Goal: Task Accomplishment & Management: Use online tool/utility

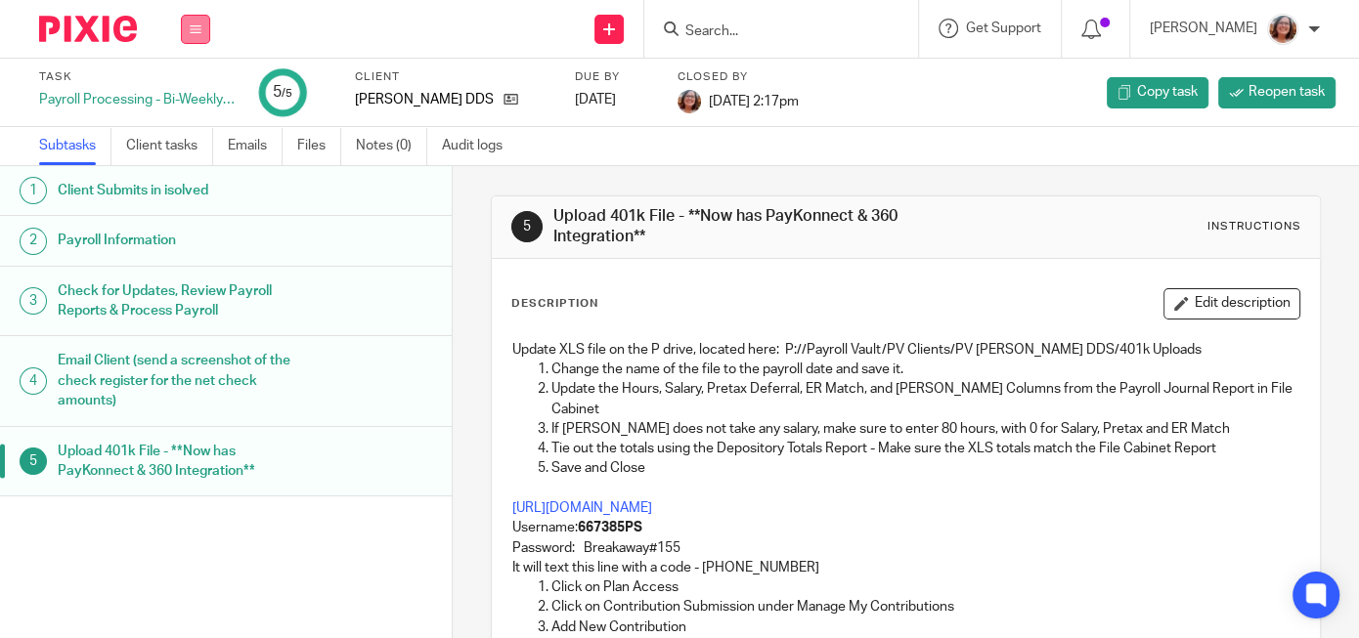
click at [201, 33] on icon at bounding box center [196, 29] width 12 height 12
click at [193, 90] on link "Work" at bounding box center [186, 91] width 34 height 14
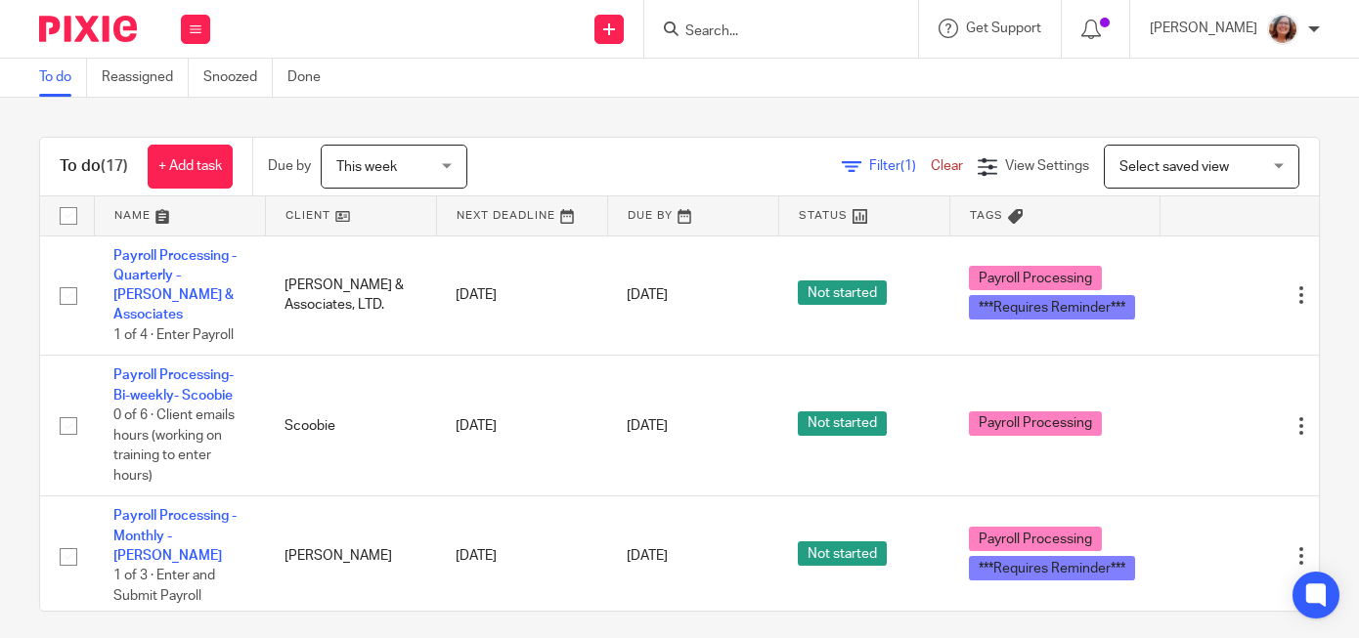
click at [296, 214] on link at bounding box center [351, 215] width 170 height 39
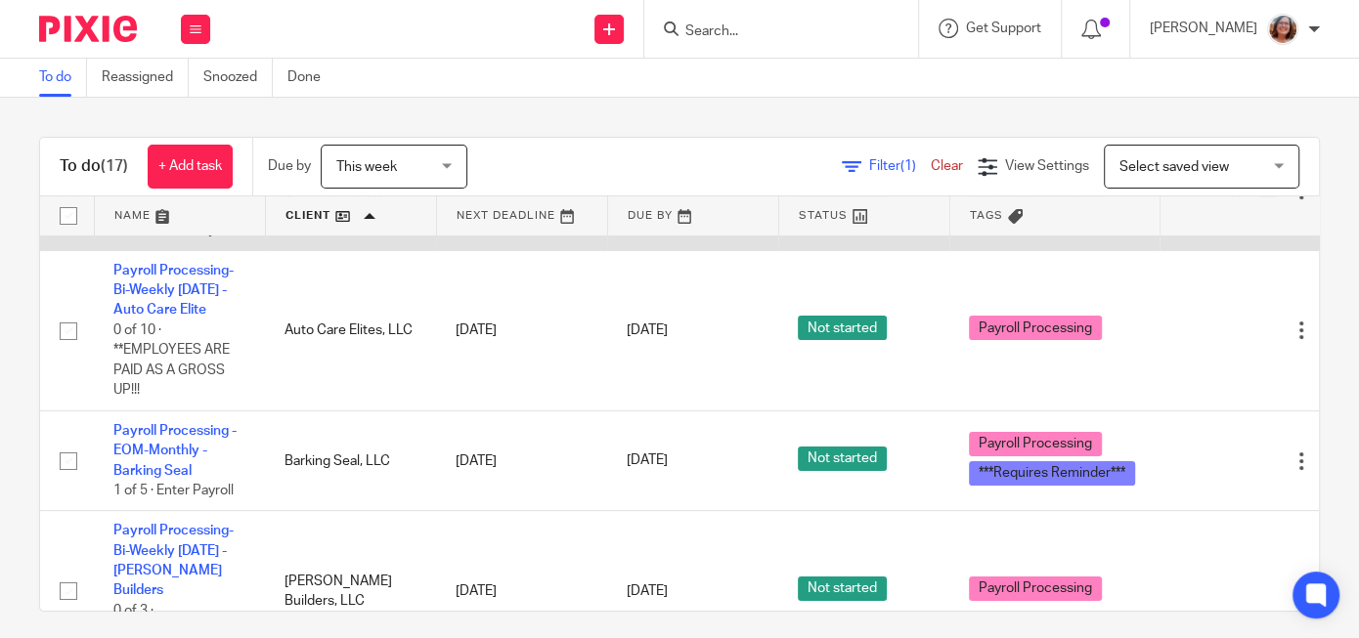
scroll to position [250, 0]
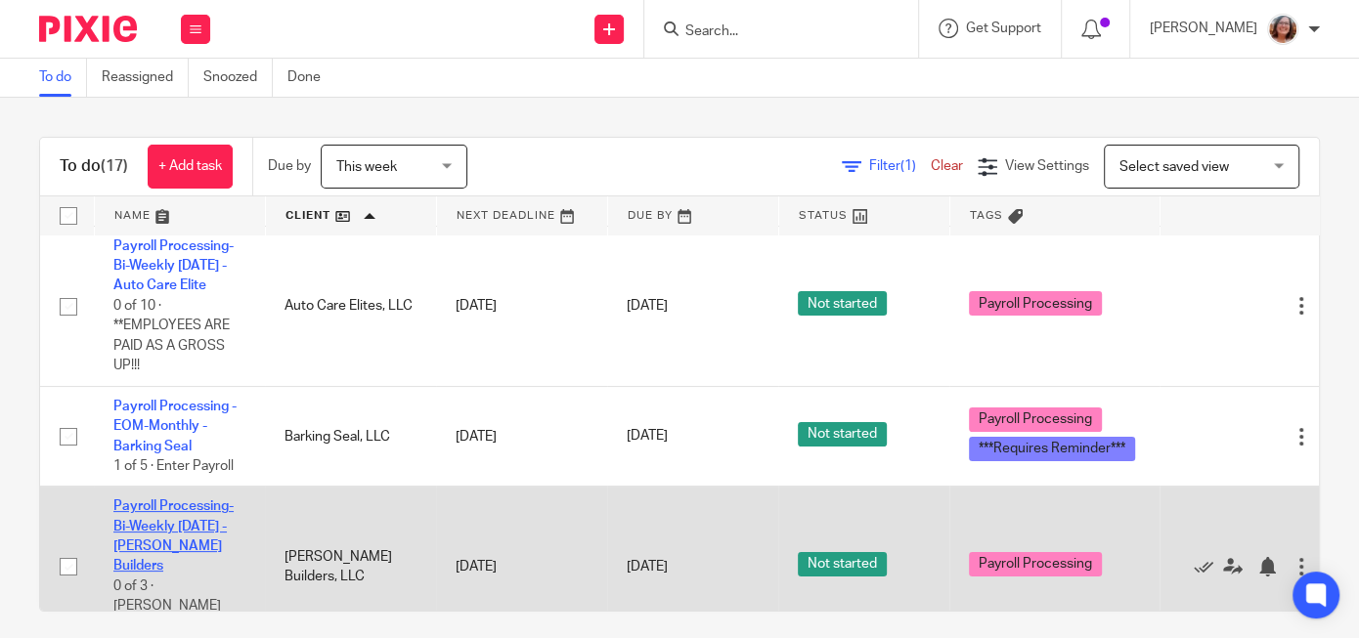
click at [143, 512] on link "Payroll Processing-Bi-Weekly [DATE] - [PERSON_NAME] Builders" at bounding box center [173, 536] width 120 height 73
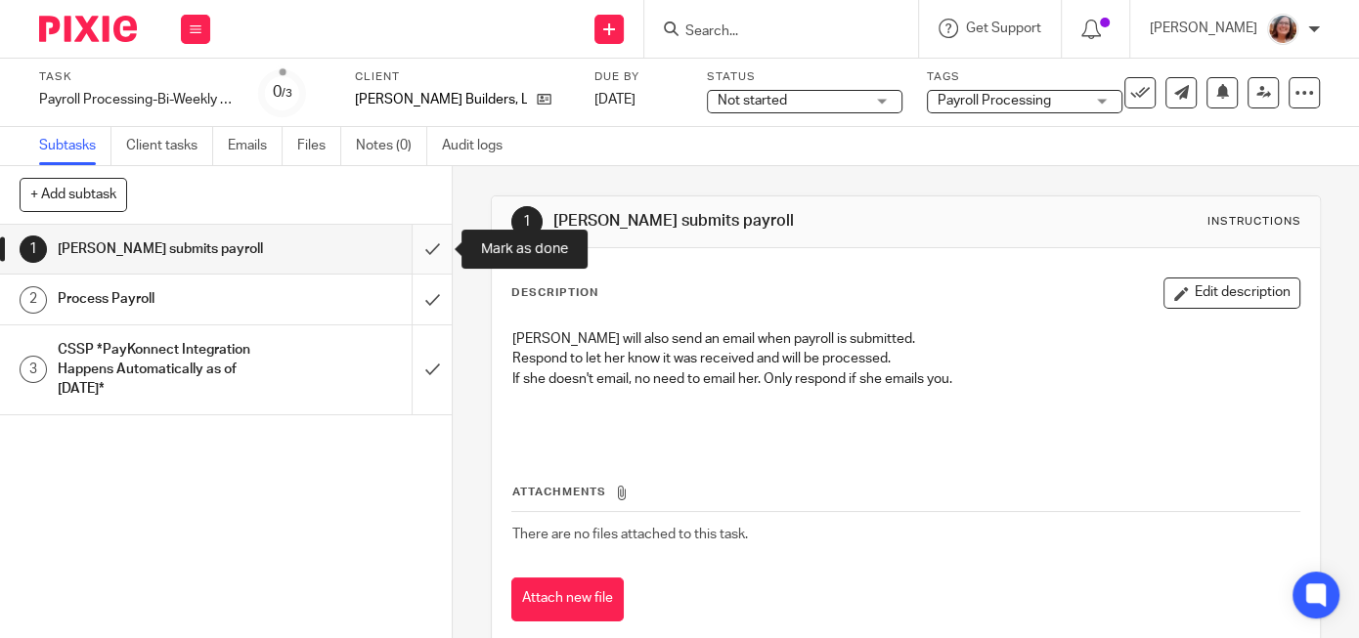
click at [432, 249] on input "submit" at bounding box center [226, 249] width 452 height 49
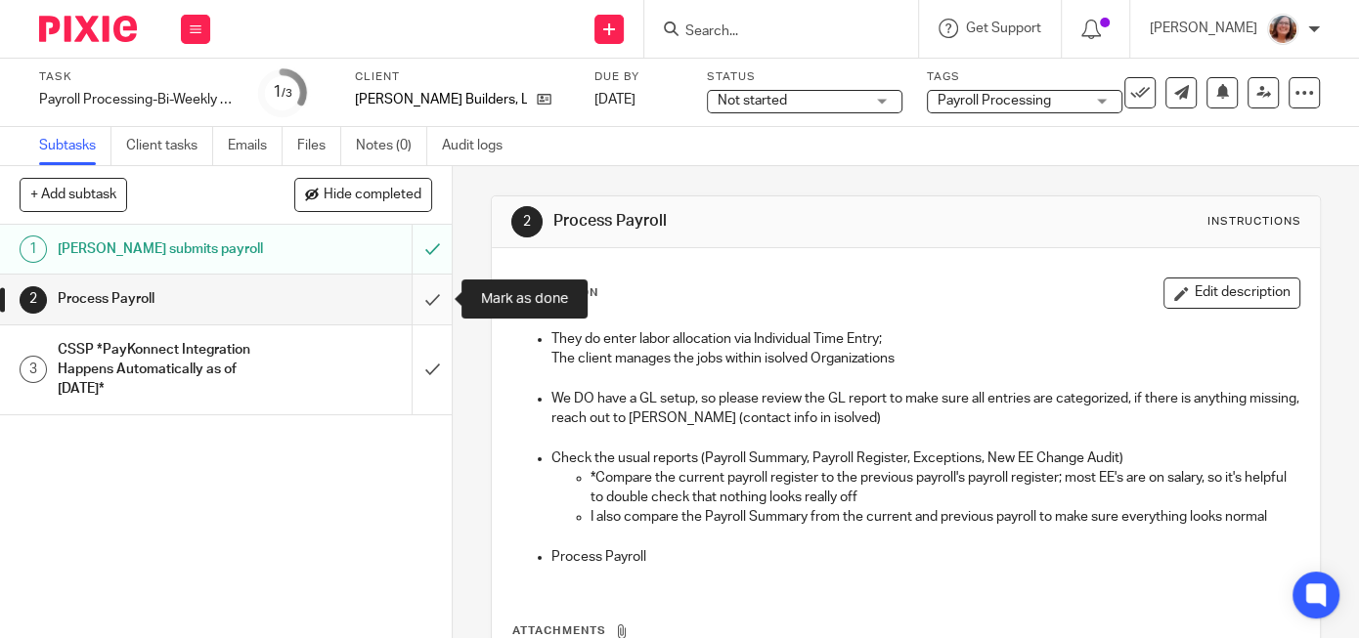
click at [436, 301] on input "submit" at bounding box center [226, 299] width 452 height 49
click at [454, 383] on div "2 Process Payroll Instructions Description Edit description They do enter labor…" at bounding box center [906, 402] width 906 height 472
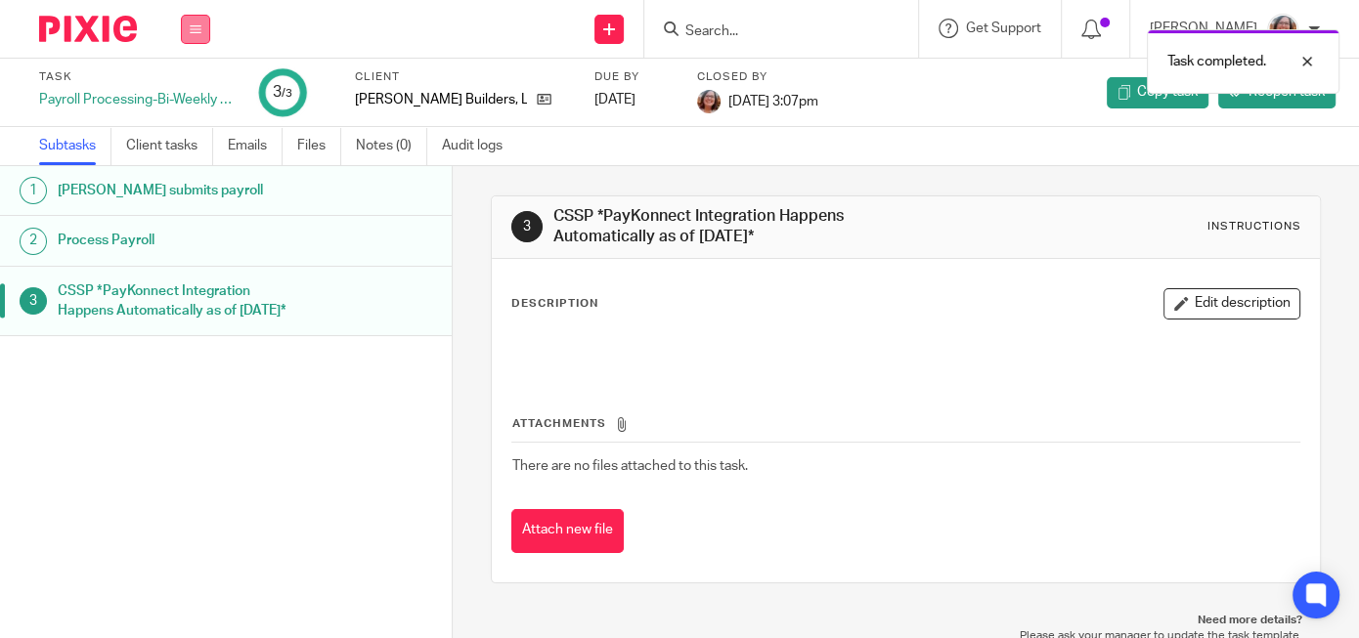
click at [194, 34] on icon at bounding box center [196, 29] width 12 height 12
click at [196, 88] on link "Work" at bounding box center [186, 91] width 34 height 14
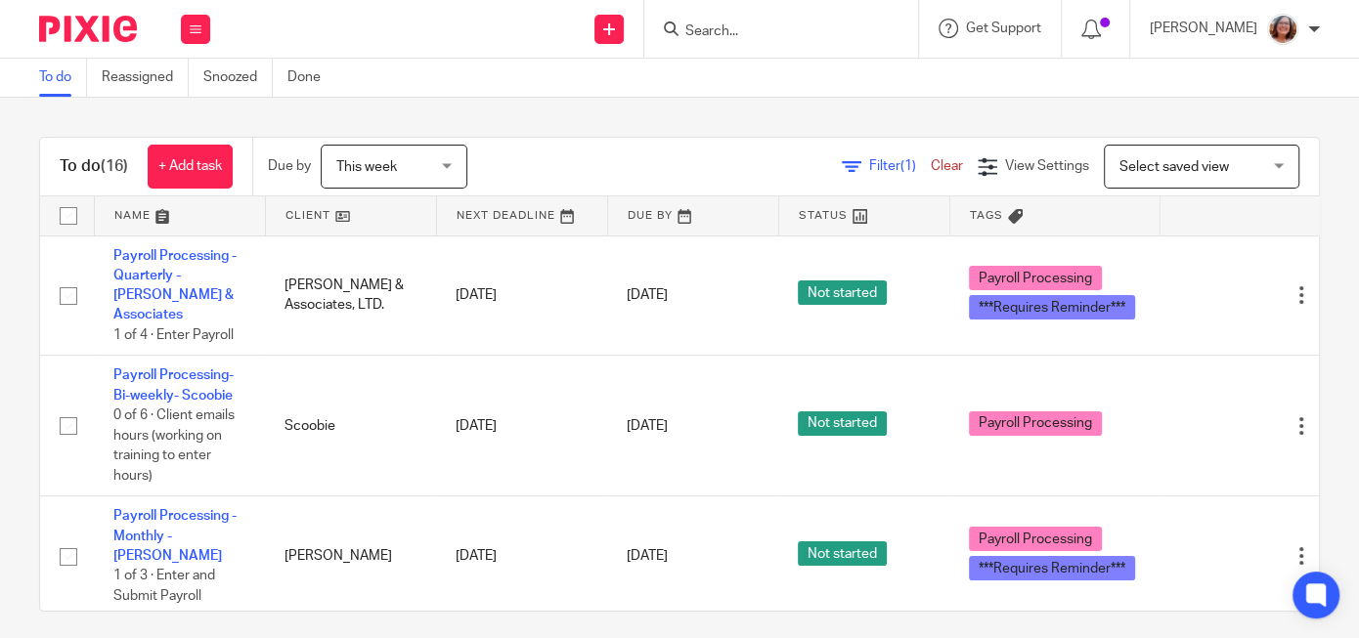
click at [309, 218] on link at bounding box center [351, 215] width 170 height 39
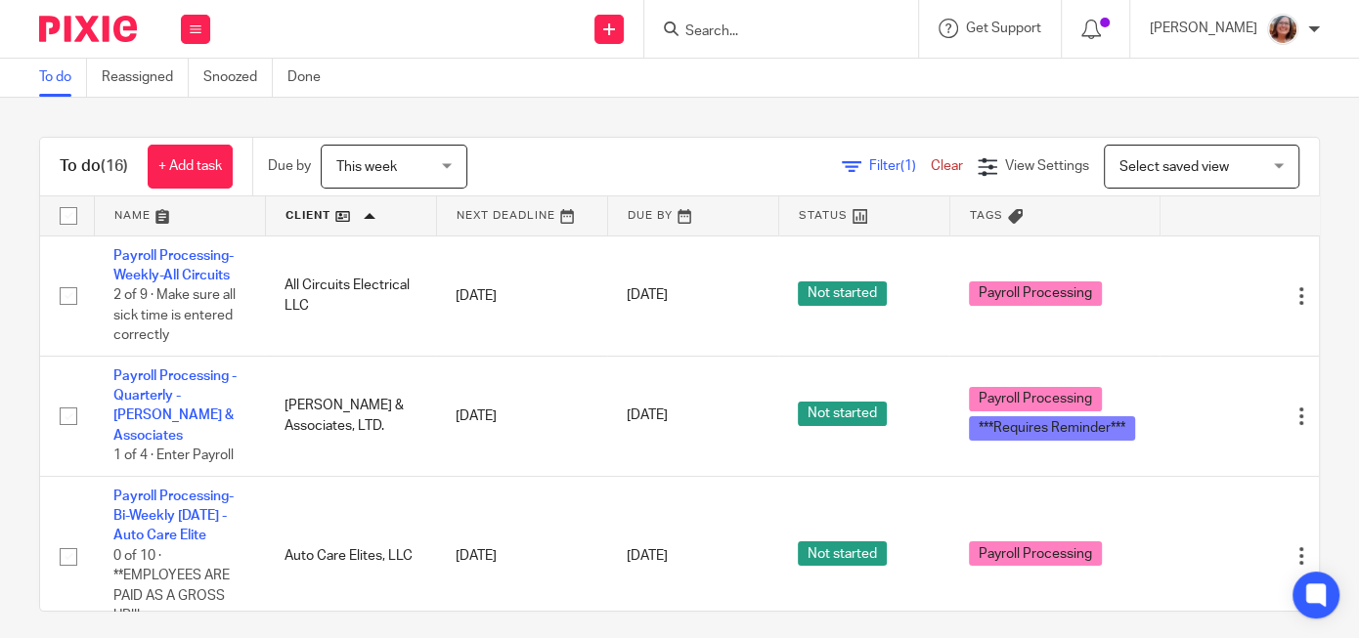
scroll to position [1682, 0]
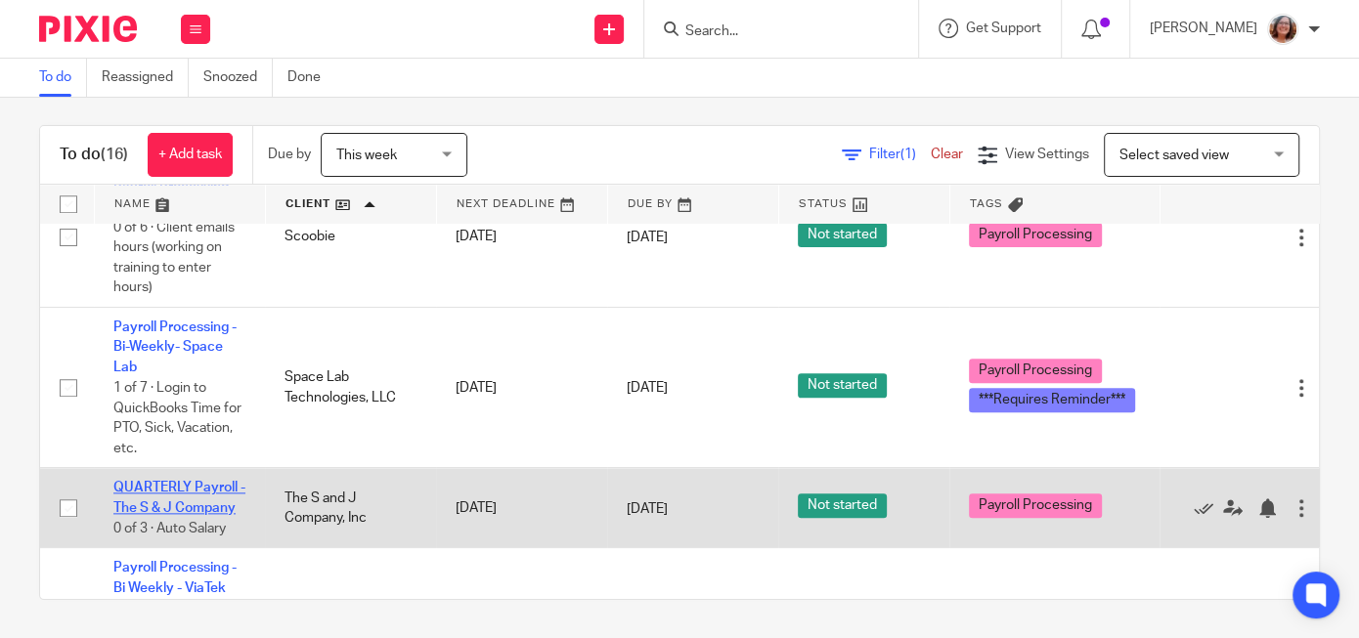
click at [172, 481] on link "QUARTERLY Payroll - The S & J Company" at bounding box center [179, 497] width 132 height 33
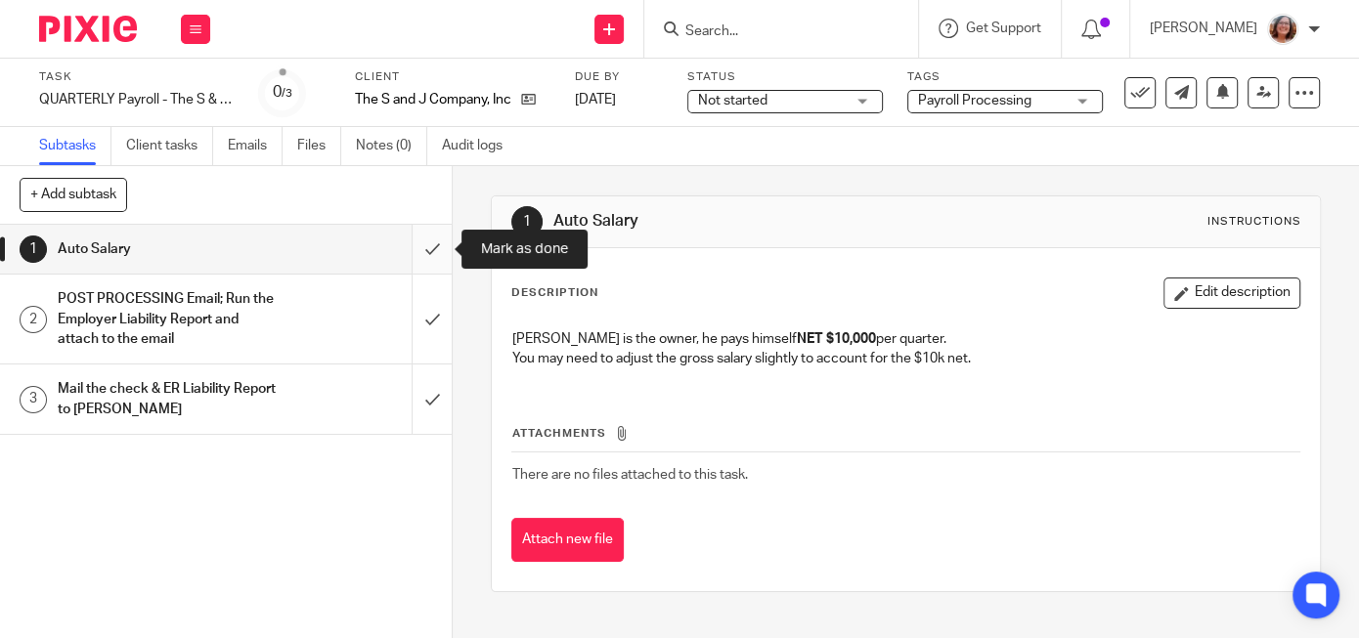
click at [438, 246] on input "submit" at bounding box center [226, 249] width 452 height 49
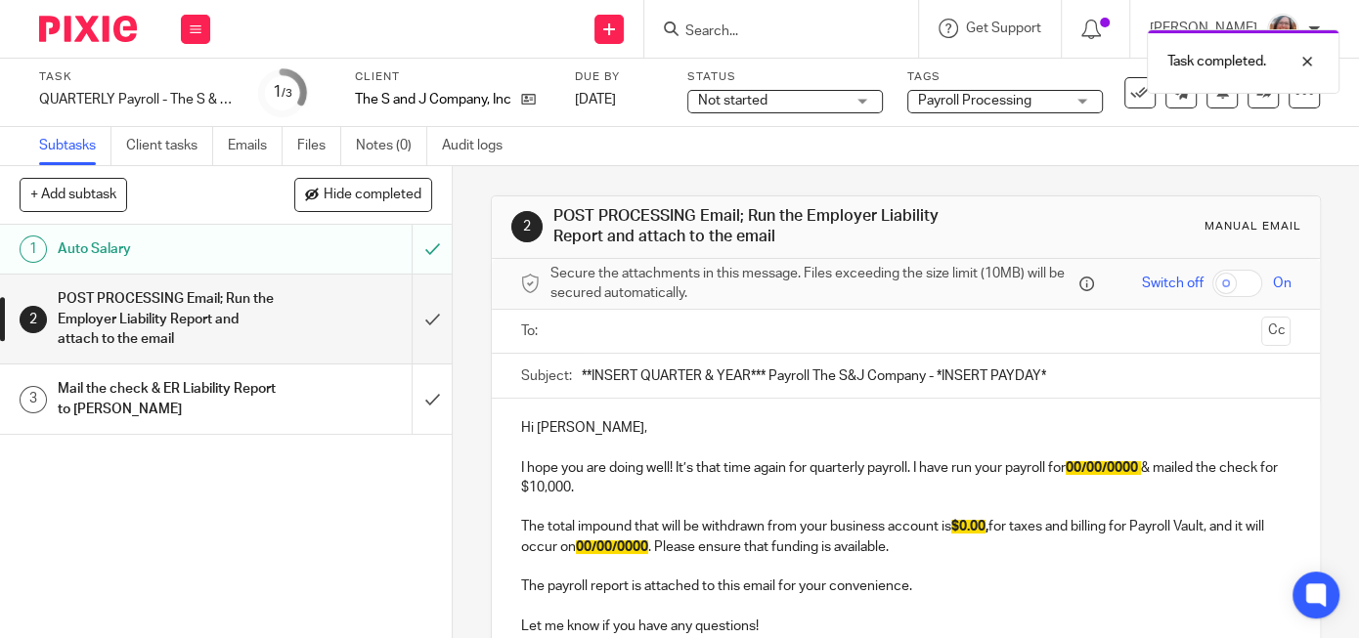
drag, startPoint x: 767, startPoint y: 371, endPoint x: 513, endPoint y: 386, distance: 254.6
click at [582, 386] on input "**INSERT QUARTER & YEAR*** Payroll The S&J Company - *INSERT PAYDAY*" at bounding box center [936, 376] width 709 height 44
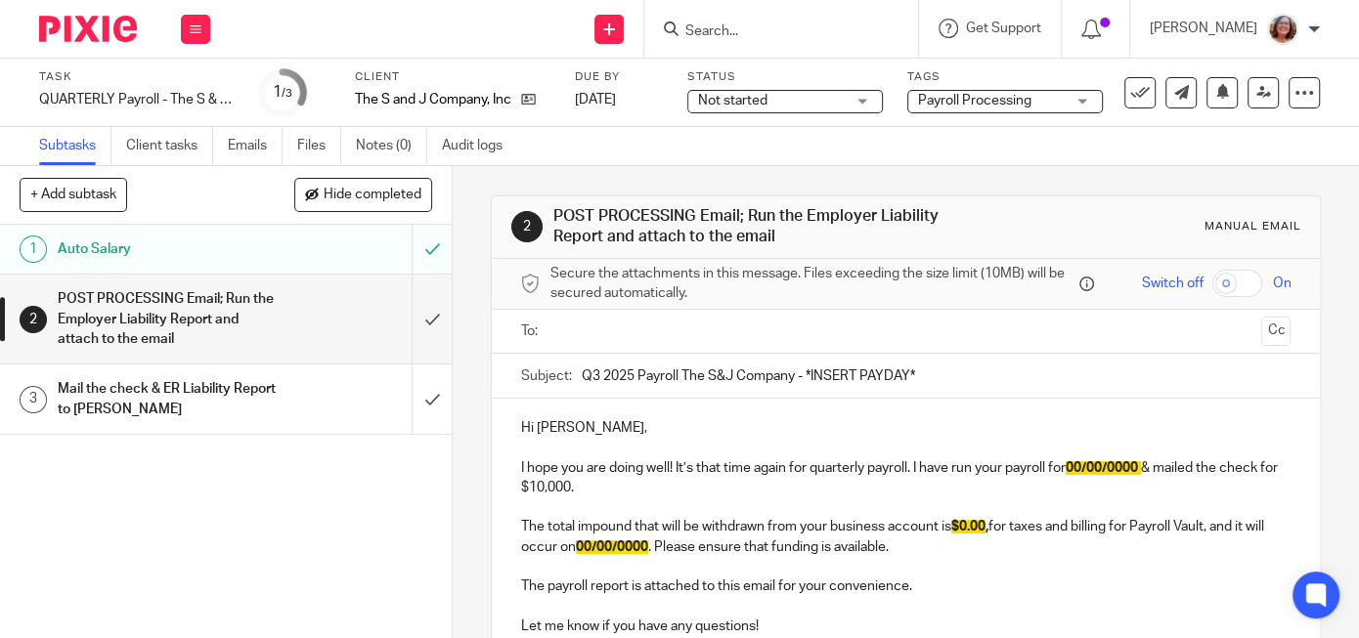
drag, startPoint x: 919, startPoint y: 373, endPoint x: 809, endPoint y: 377, distance: 109.6
click at [809, 377] on input "Q3 2025 Payroll The S&J Company - *INSERT PAYDAY*" at bounding box center [936, 376] width 709 height 44
type input "Q3 2025 Payroll The S&J Company - [DATE]"
drag, startPoint x: 1149, startPoint y: 460, endPoint x: 1078, endPoint y: 467, distance: 70.7
click at [1078, 467] on span "00/00/0000" at bounding box center [1102, 468] width 72 height 14
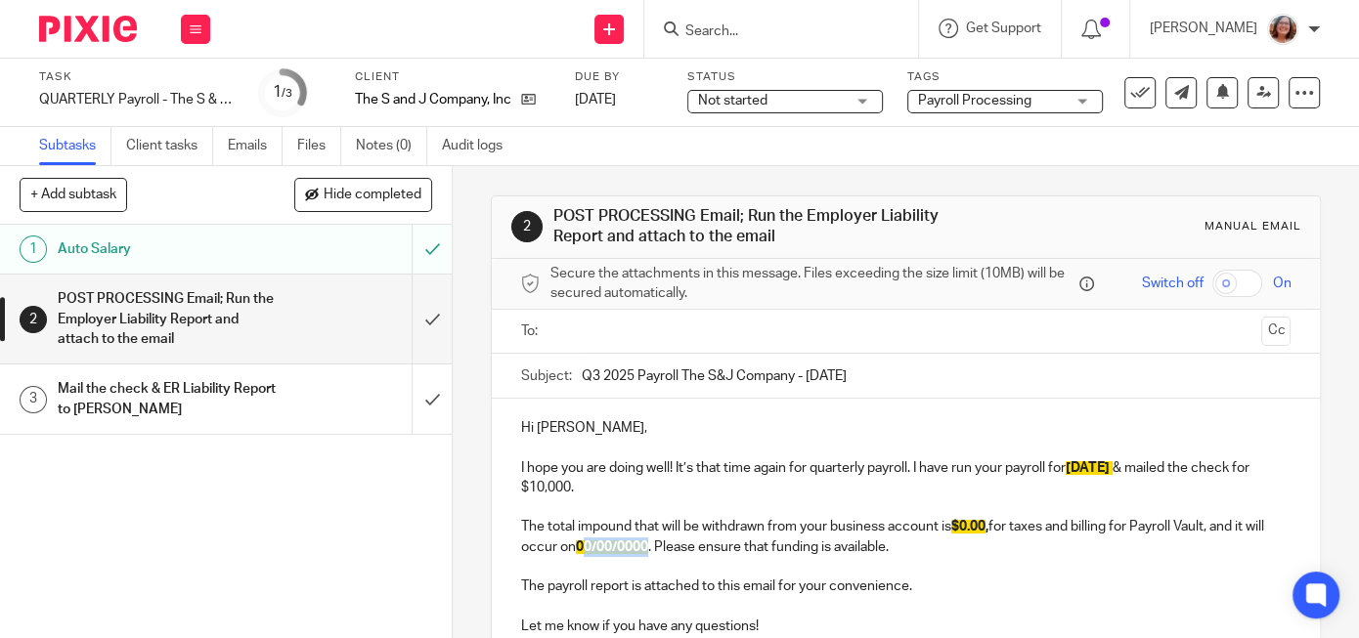
drag, startPoint x: 651, startPoint y: 545, endPoint x: 584, endPoint y: 550, distance: 67.7
click at [584, 550] on span "00/00/0000" at bounding box center [612, 548] width 72 height 14
drag, startPoint x: 992, startPoint y: 524, endPoint x: 960, endPoint y: 527, distance: 32.4
click at [960, 527] on span "$0.00" at bounding box center [968, 527] width 34 height 14
drag, startPoint x: 1020, startPoint y: 524, endPoint x: 963, endPoint y: 526, distance: 56.7
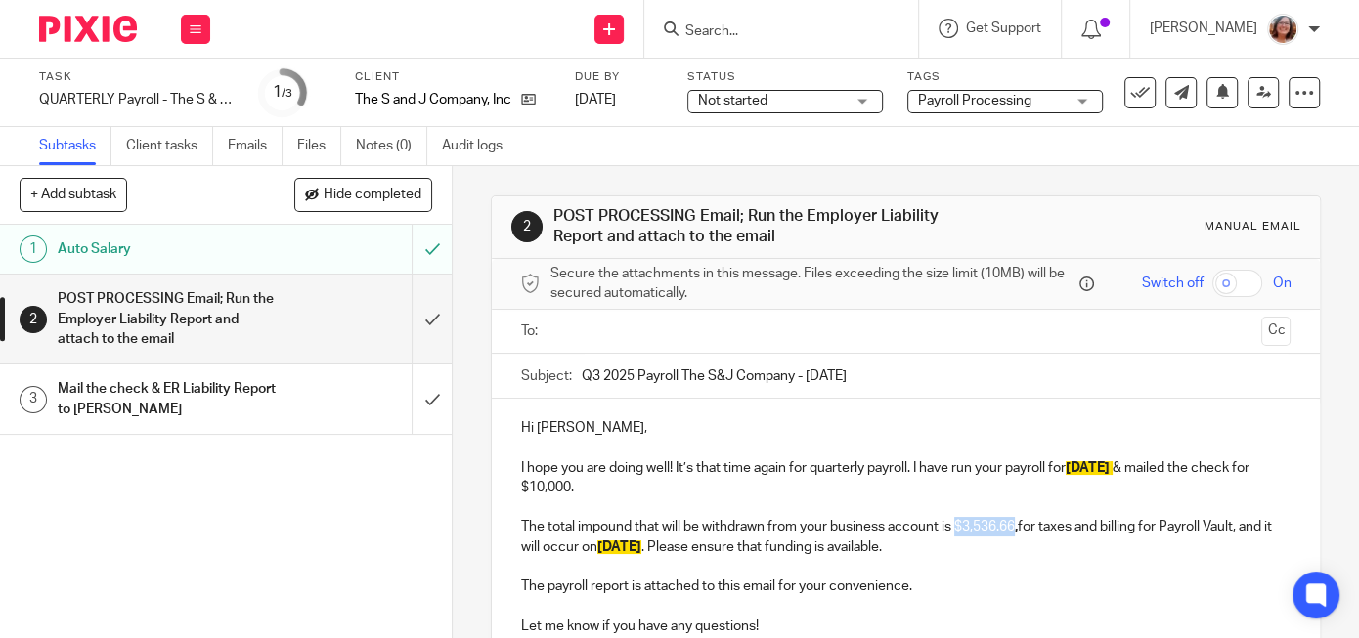
click at [963, 526] on p "The total impound that will be withdrawn from your business account is $3,536.6…" at bounding box center [905, 537] width 769 height 40
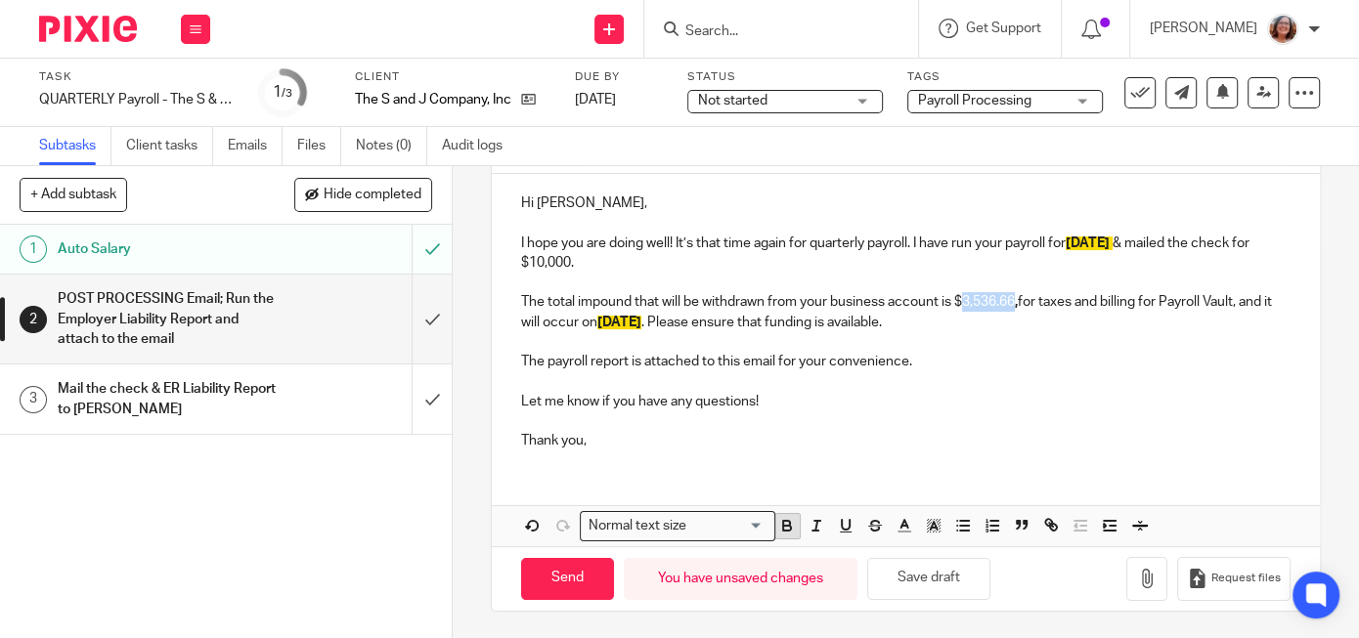
click at [791, 528] on icon "button" at bounding box center [787, 528] width 8 height 5
click at [932, 524] on polyline "button" at bounding box center [934, 526] width 7 height 8
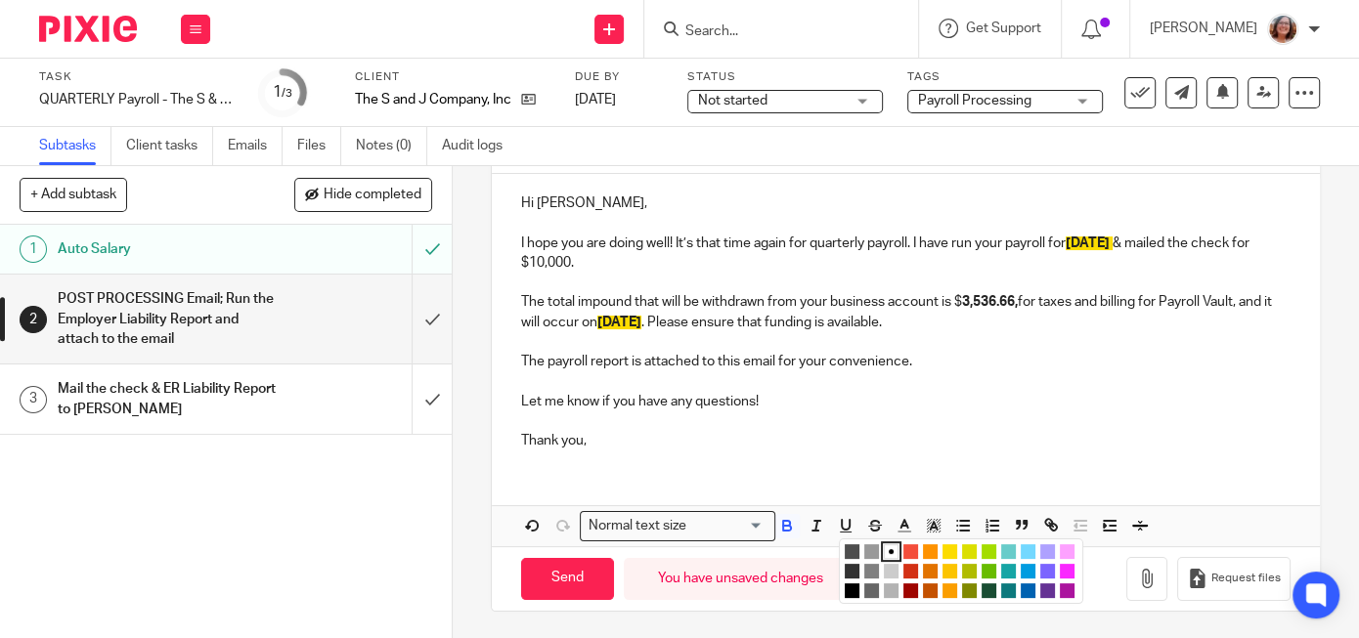
click at [950, 547] on li "color:#FCDC00" at bounding box center [949, 552] width 15 height 15
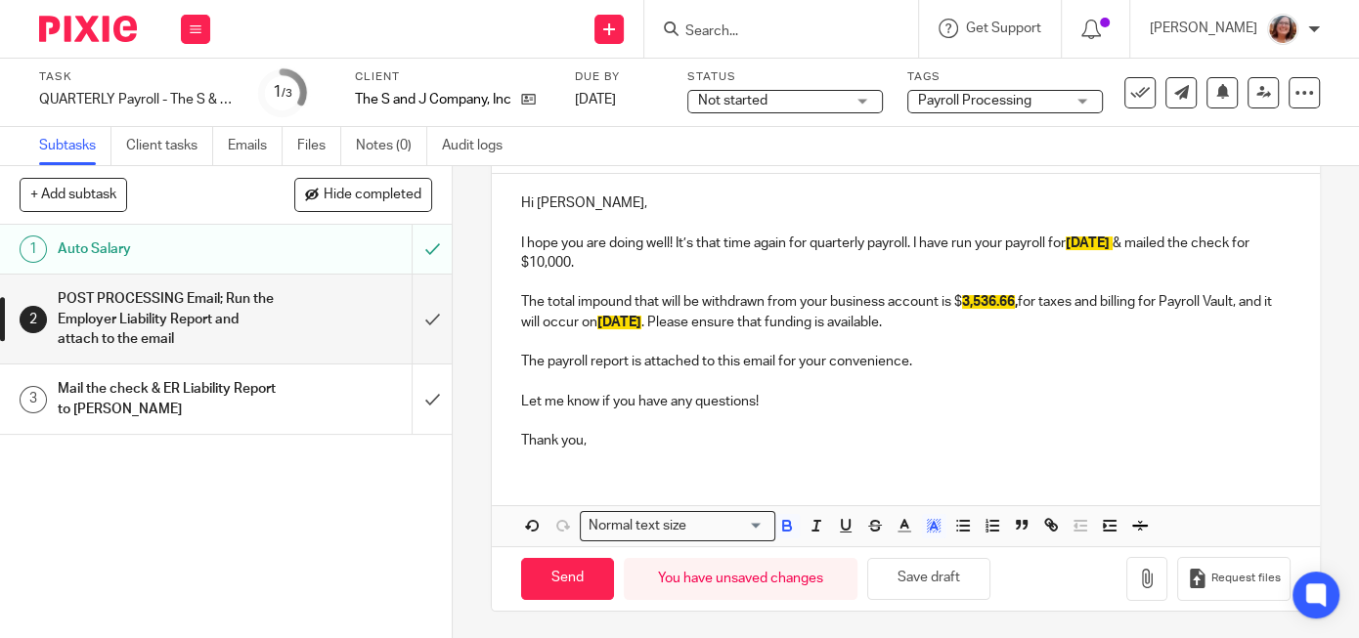
click at [1025, 382] on p at bounding box center [905, 381] width 769 height 20
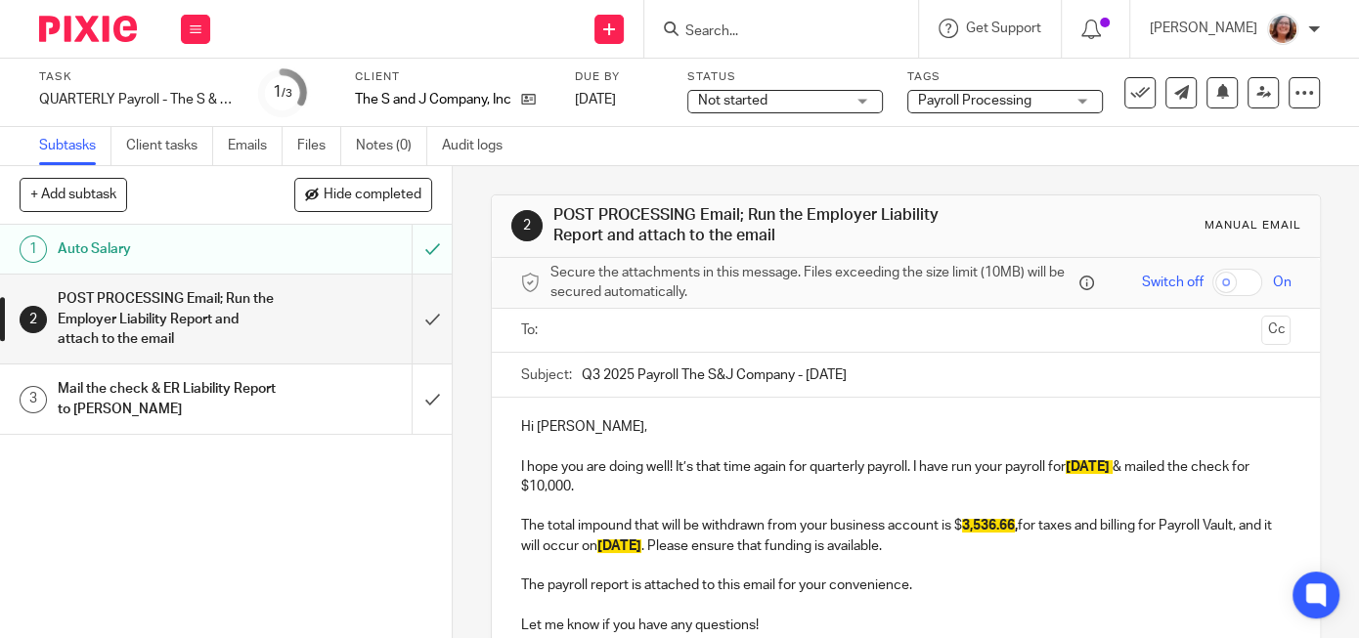
scroll to position [0, 0]
click at [632, 336] on input "text" at bounding box center [905, 332] width 696 height 22
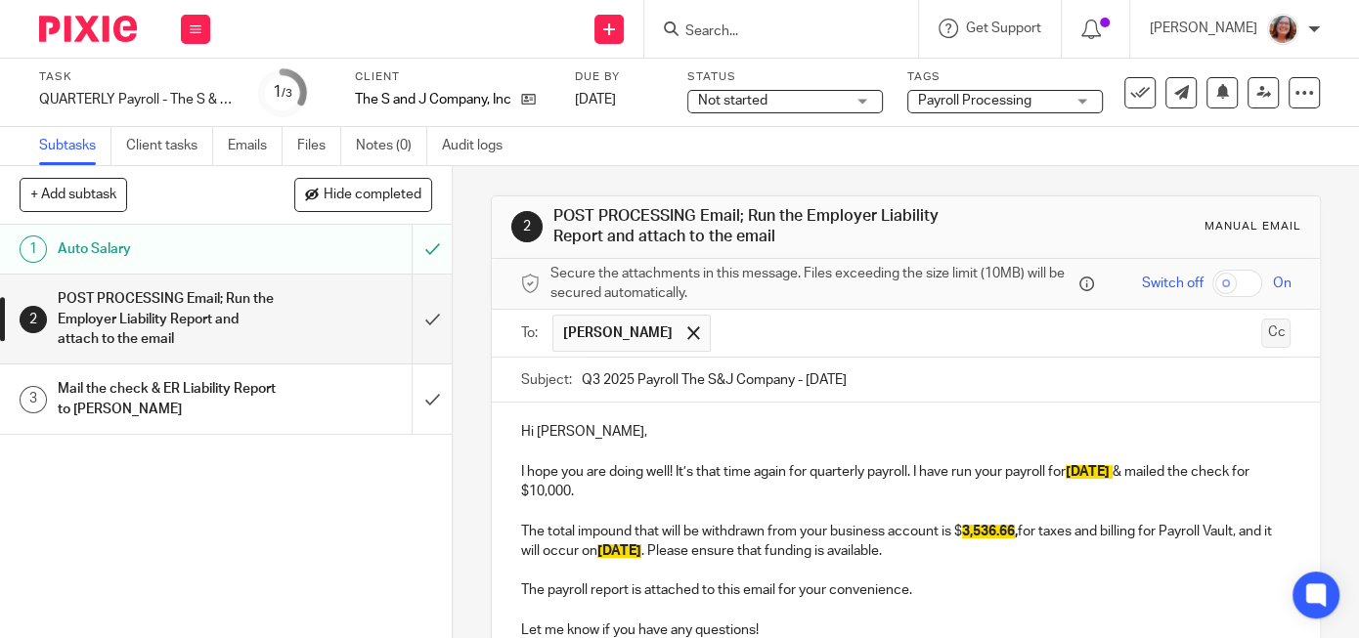
click at [1271, 325] on button "Cc" at bounding box center [1275, 333] width 29 height 29
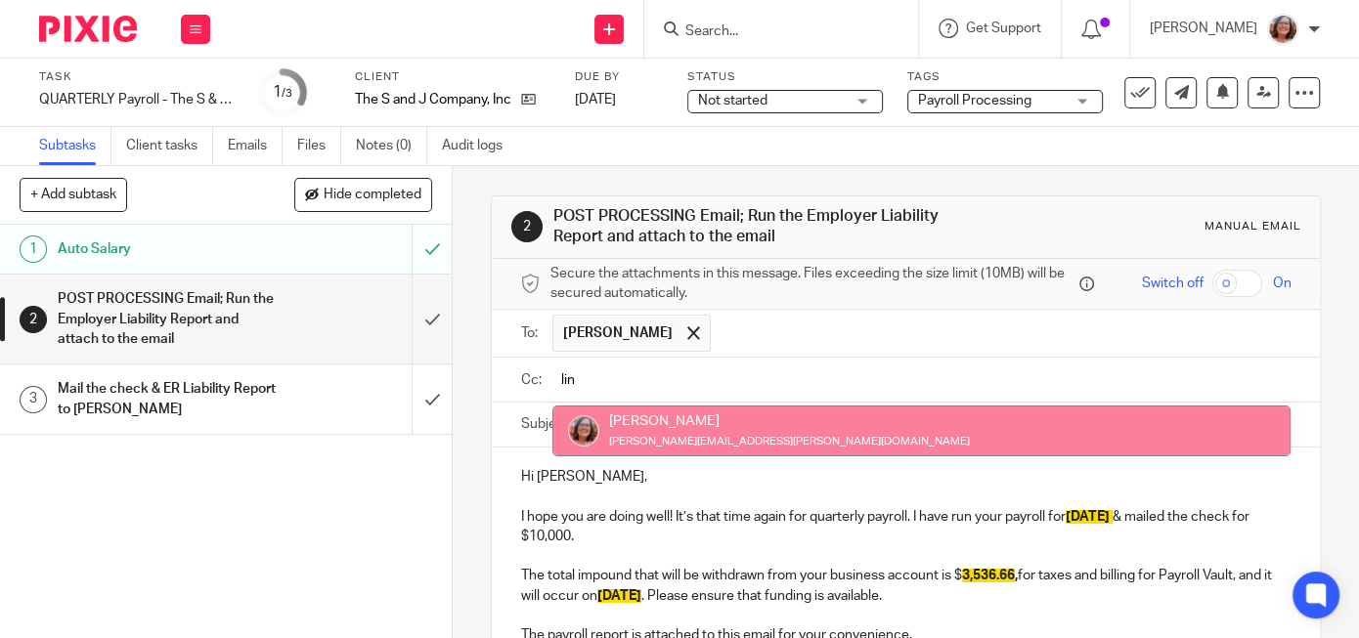
type input "lin"
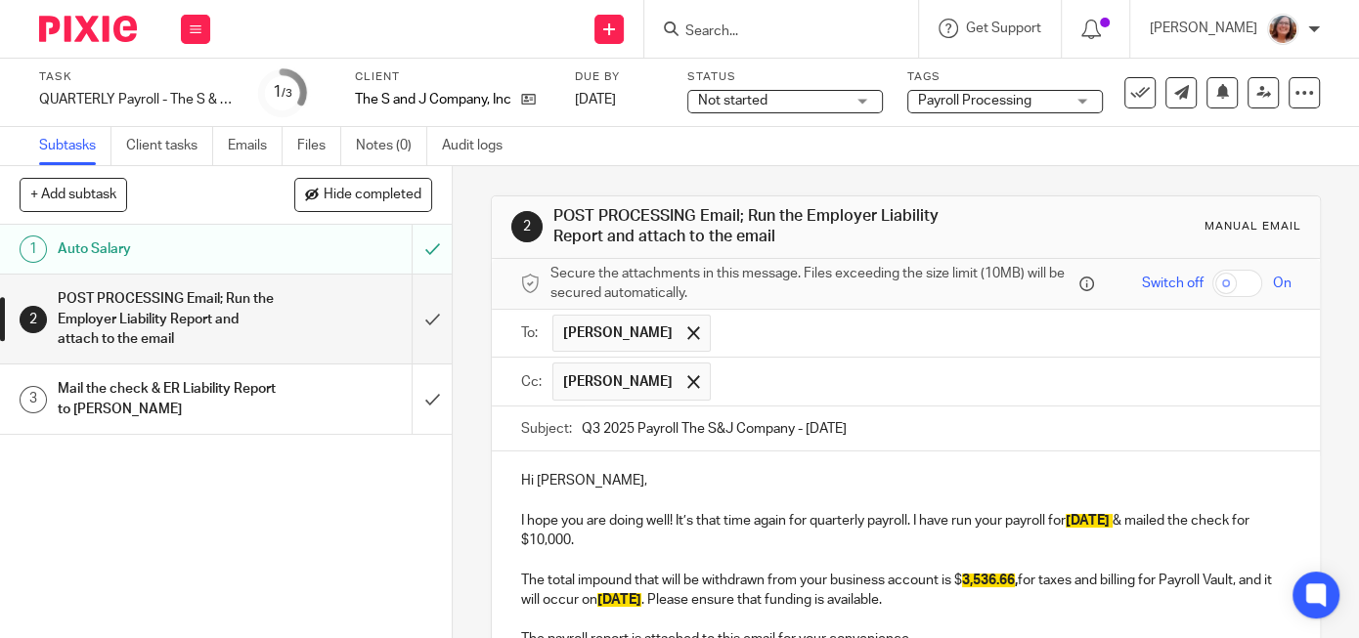
scroll to position [277, 0]
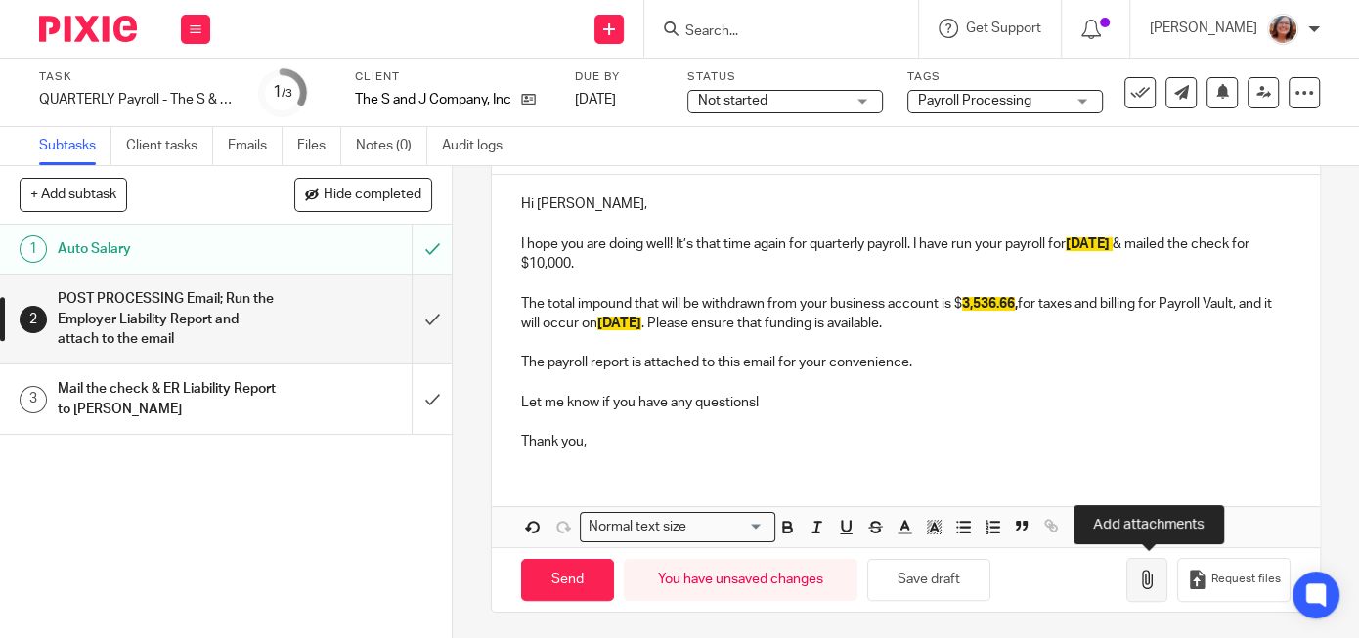
click at [1138, 570] on button "button" at bounding box center [1146, 580] width 41 height 44
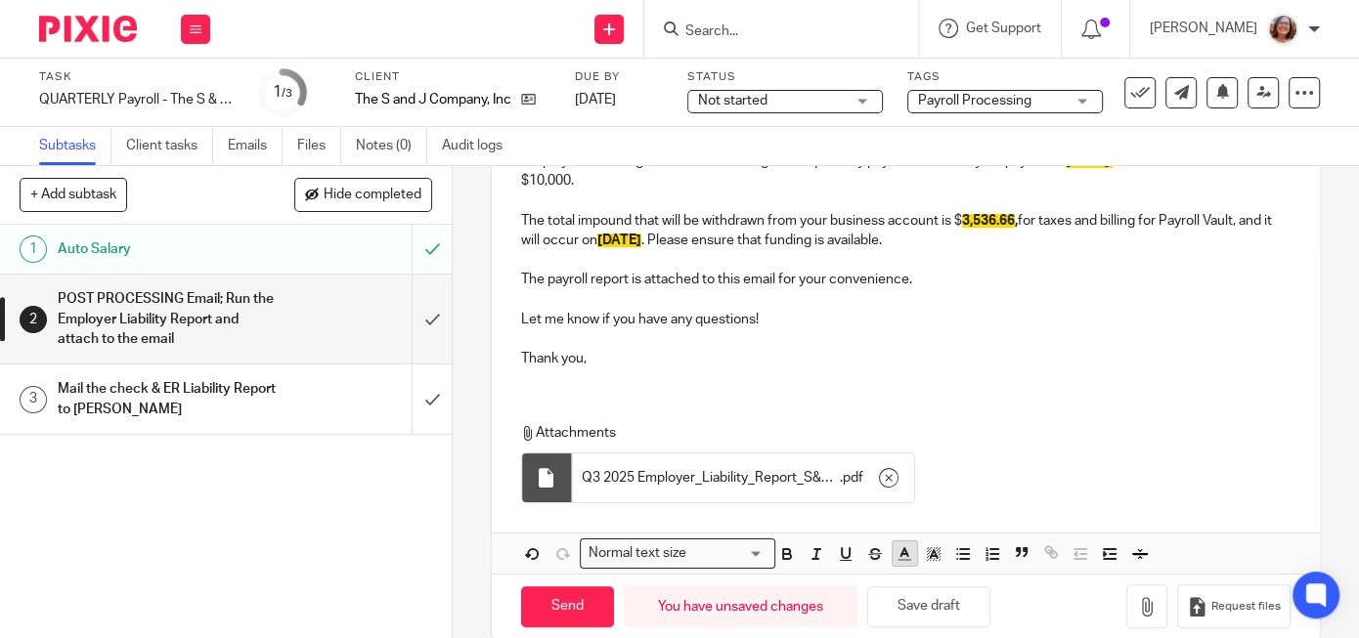
scroll to position [387, 0]
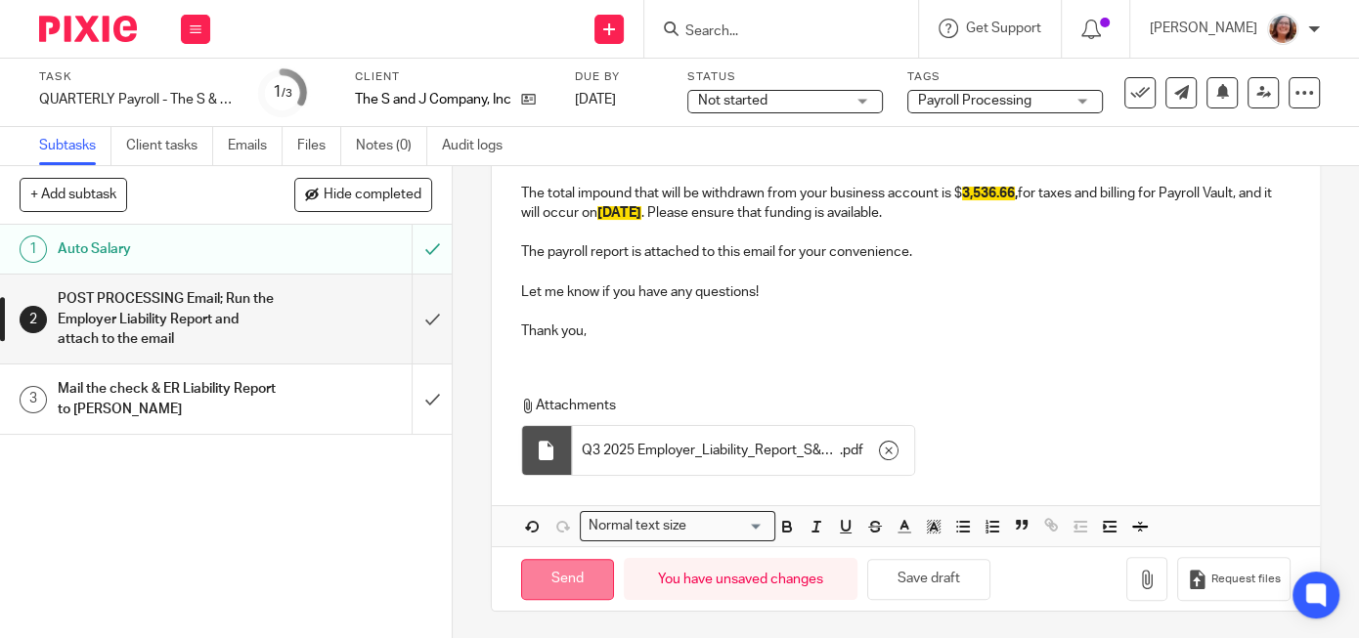
click at [586, 589] on input "Send" at bounding box center [567, 580] width 93 height 42
type input "Sent"
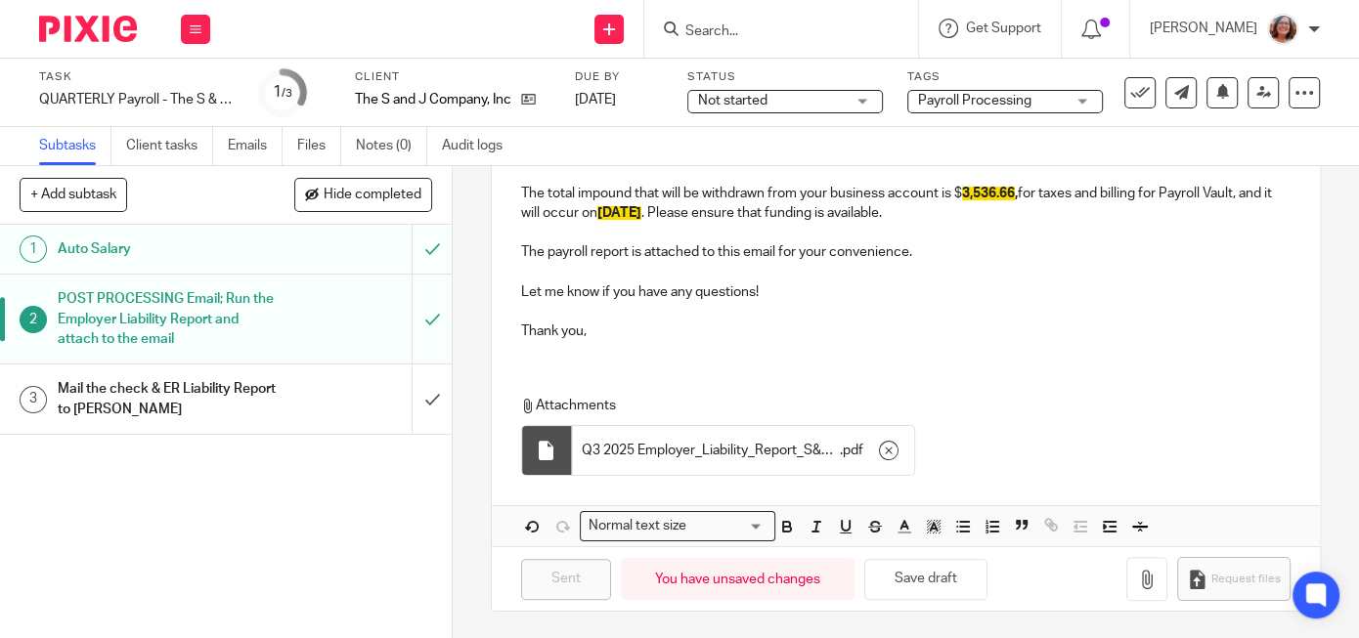
click at [306, 403] on div "Mail the check & ER Liability Report to Shen" at bounding box center [225, 399] width 335 height 50
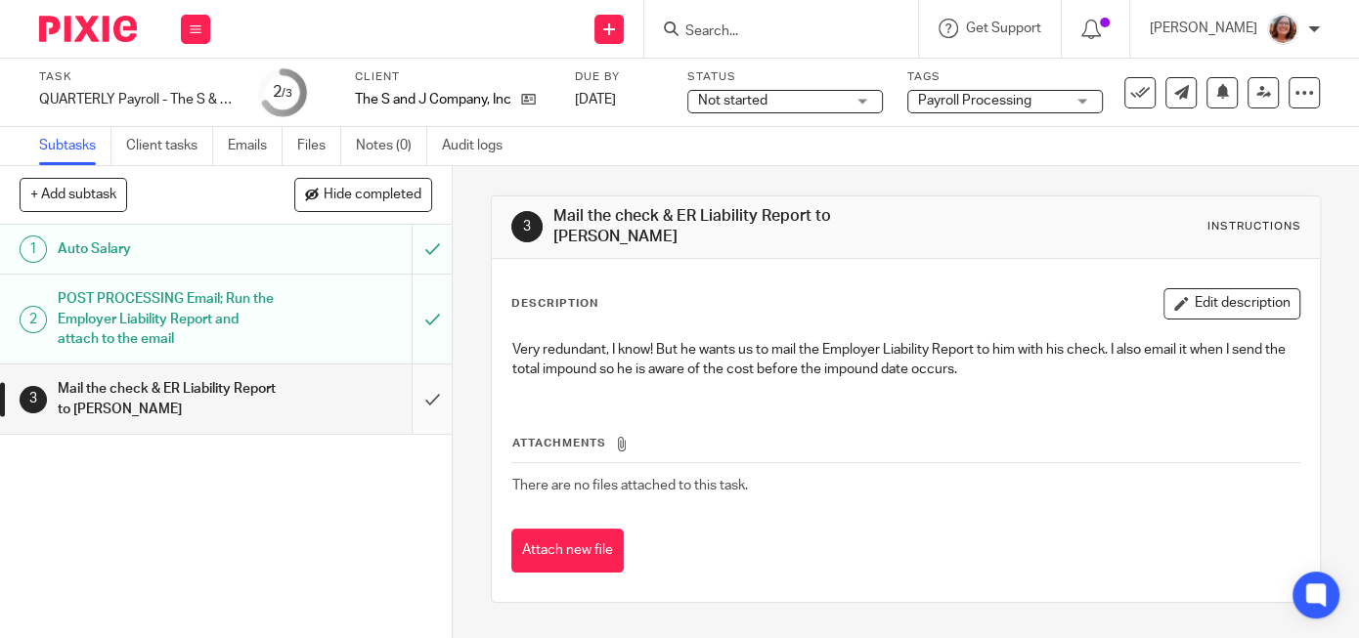
drag, startPoint x: 0, startPoint y: 0, endPoint x: 436, endPoint y: 400, distance: 591.6
click at [436, 400] on input "submit" at bounding box center [226, 399] width 452 height 69
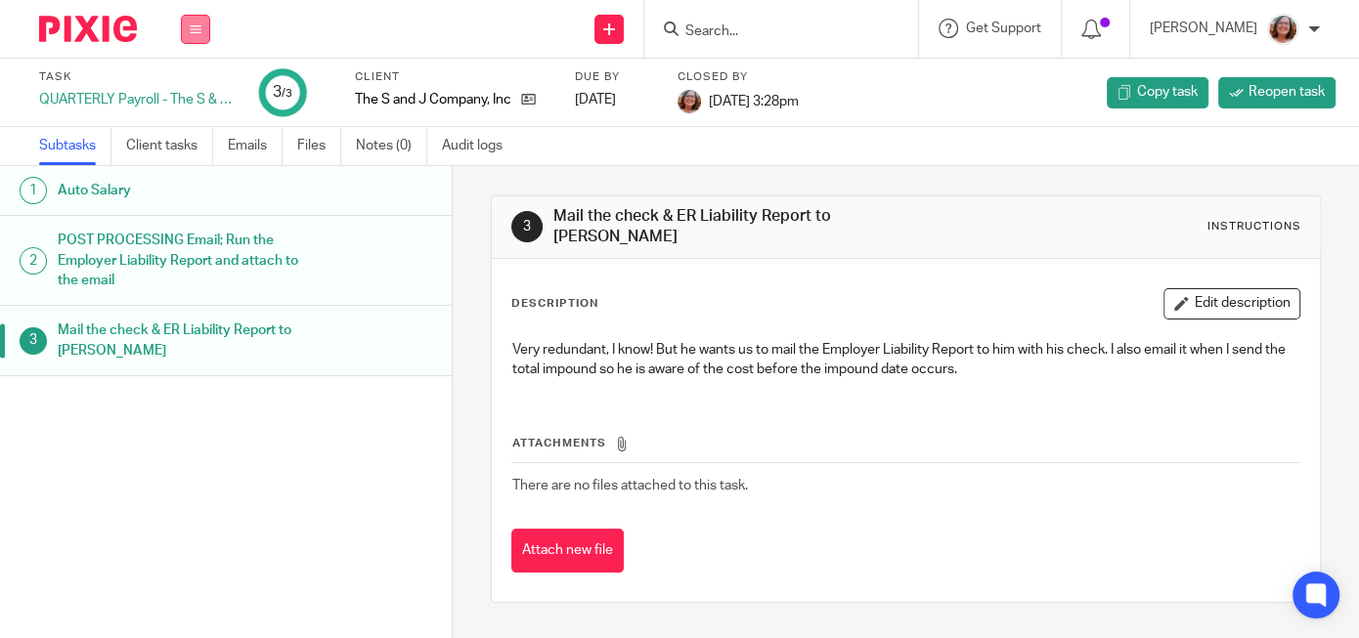
click at [186, 27] on button at bounding box center [195, 29] width 29 height 29
click at [179, 89] on link "Work" at bounding box center [186, 91] width 34 height 14
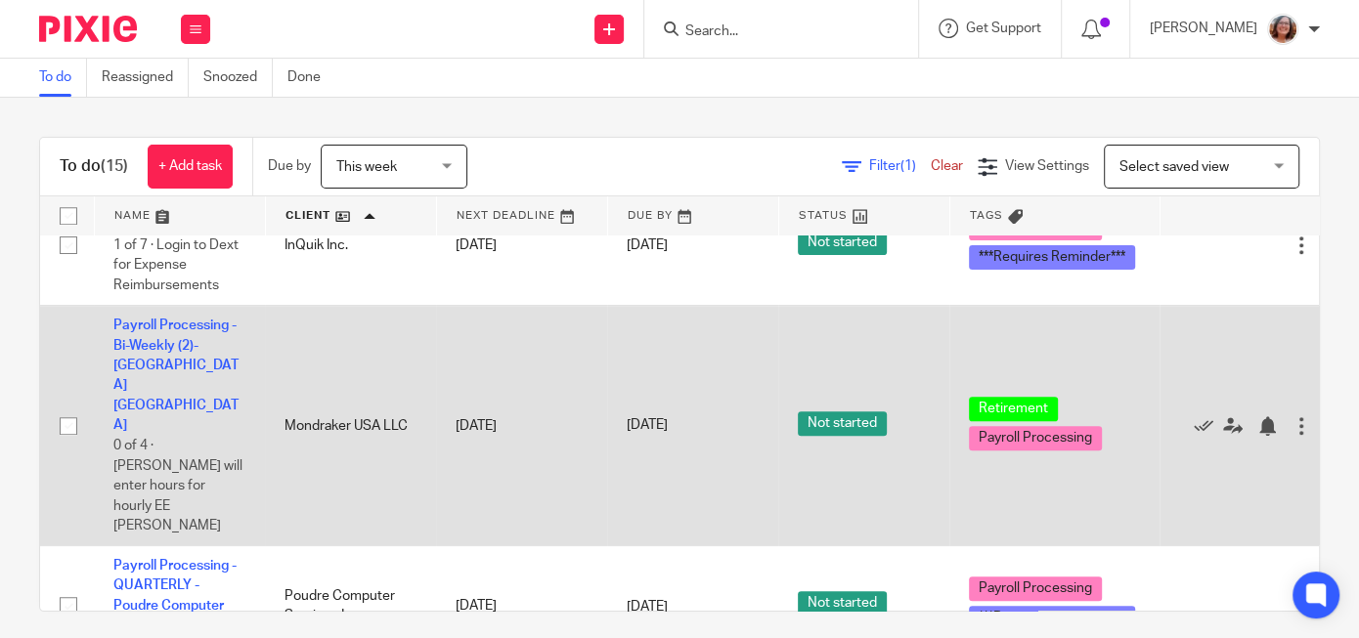
scroll to position [1003, 0]
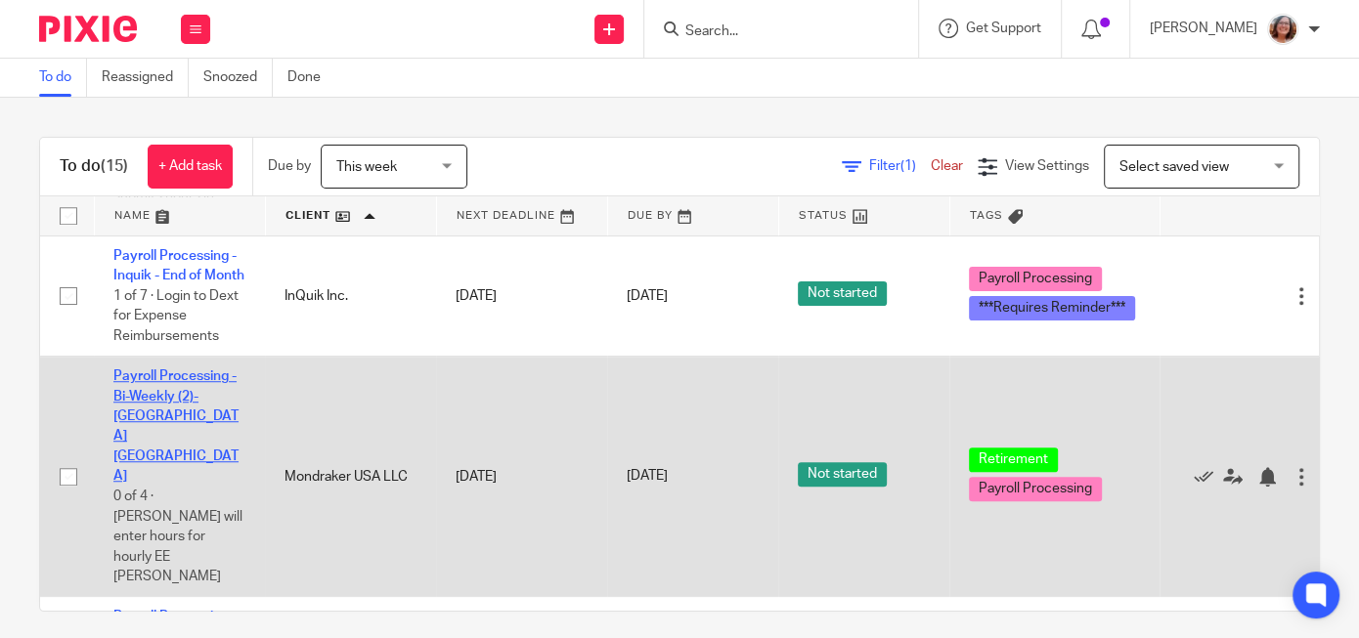
click at [181, 399] on link "Payroll Processing - Bi-Weekly (2)-[GEOGRAPHIC_DATA] [GEOGRAPHIC_DATA]" at bounding box center [175, 426] width 125 height 113
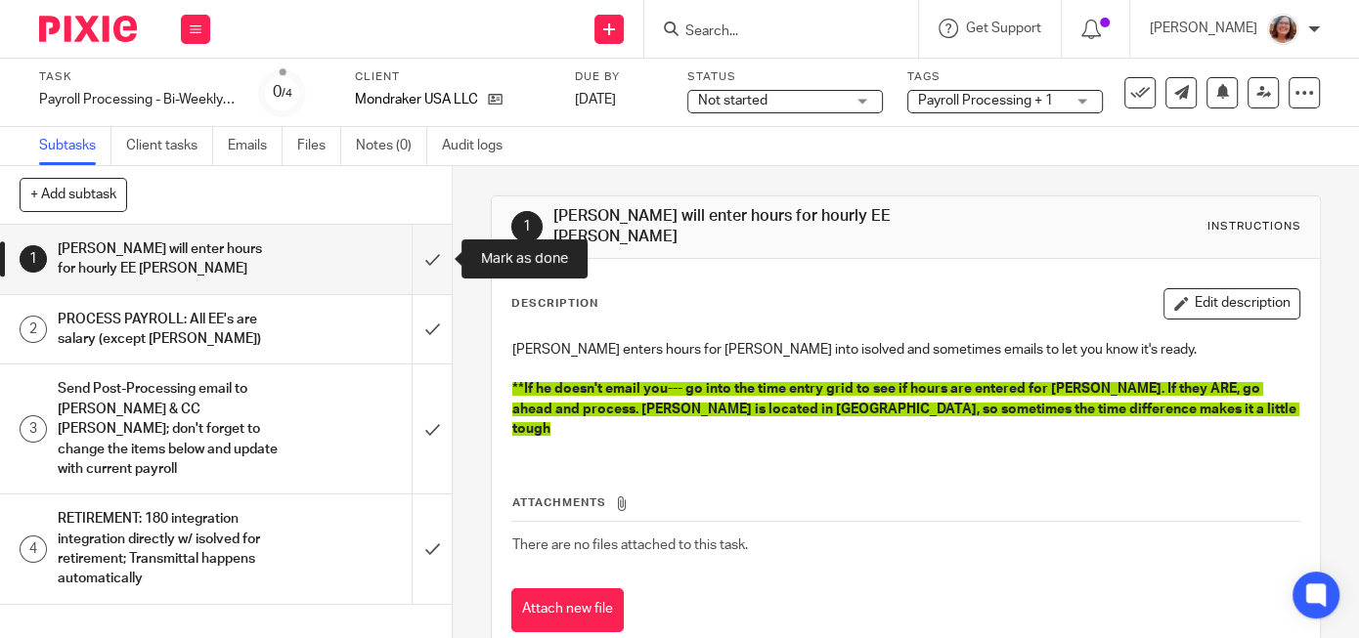
click at [437, 253] on input "submit" at bounding box center [226, 259] width 452 height 69
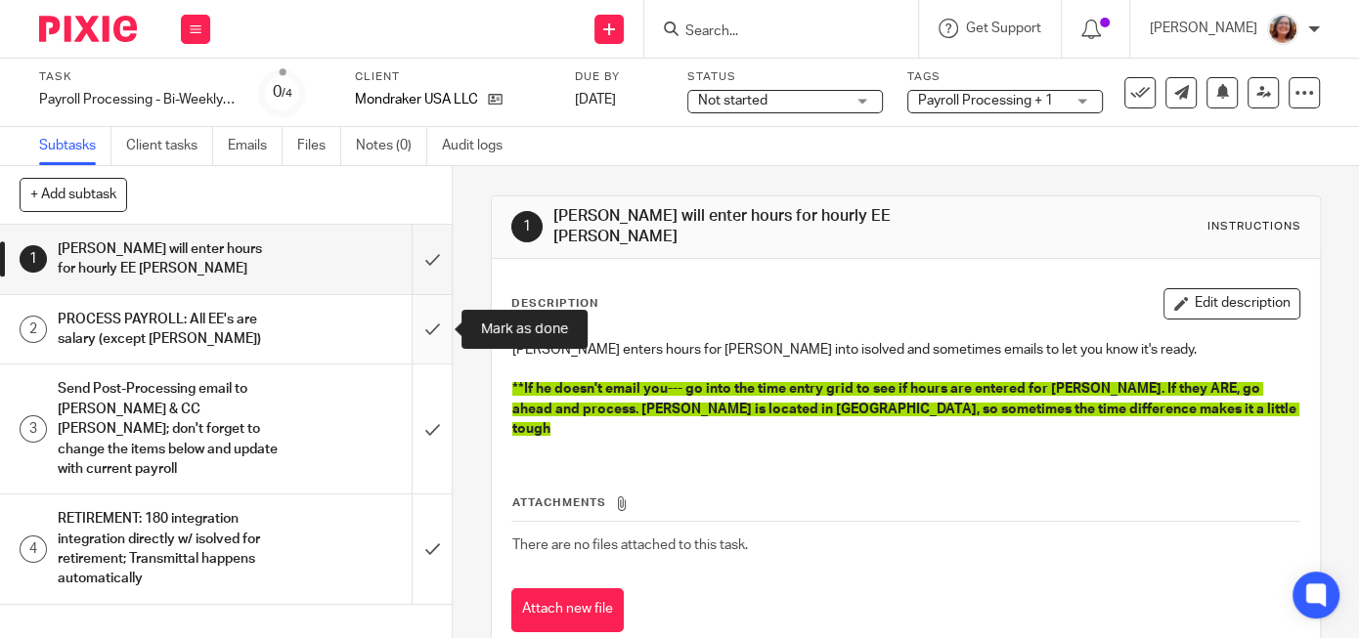
click at [437, 322] on input "submit" at bounding box center [226, 329] width 452 height 69
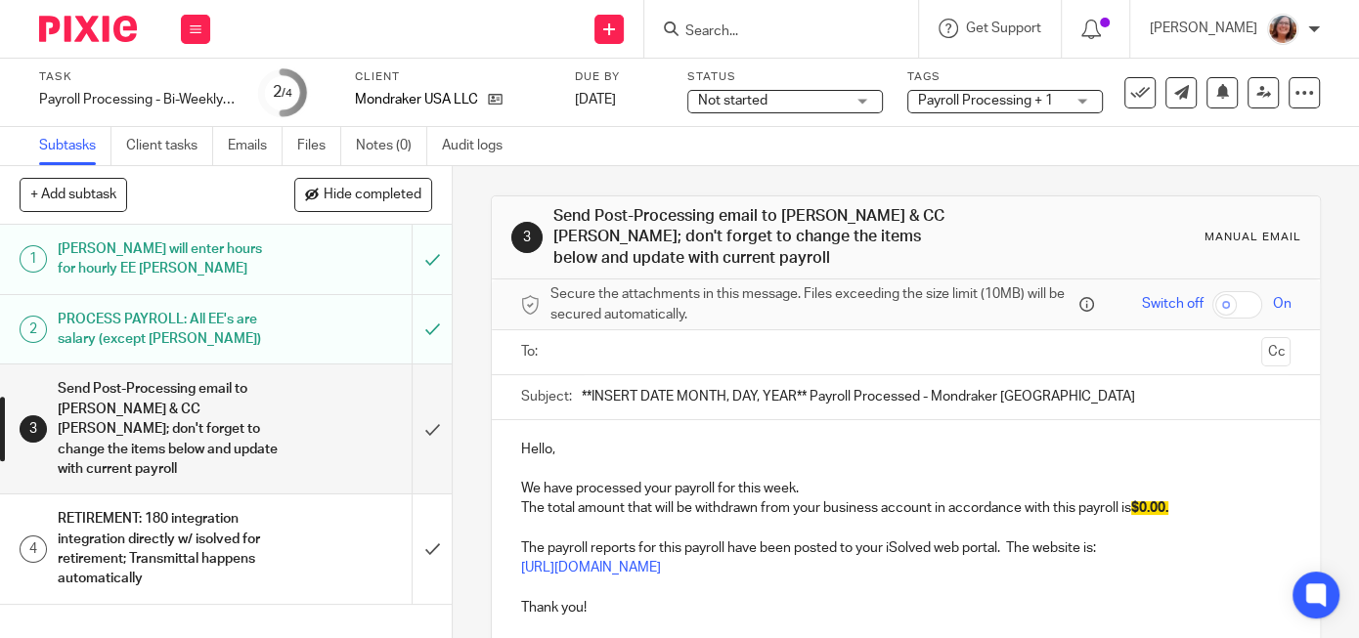
drag, startPoint x: 807, startPoint y: 393, endPoint x: 436, endPoint y: 362, distance: 371.8
click at [582, 397] on input "**INSERT DATE MONTH, DAY, YEAR** Payroll Processed - Mondraker USA" at bounding box center [936, 397] width 709 height 44
type input "September 26, 2025 Payroll Processed - Mondraker USA"
drag, startPoint x: 1179, startPoint y: 505, endPoint x: 1140, endPoint y: 509, distance: 39.3
click at [1140, 509] on p "The total amount that will be withdrawn from your business account in accordanc…" at bounding box center [905, 509] width 769 height 20
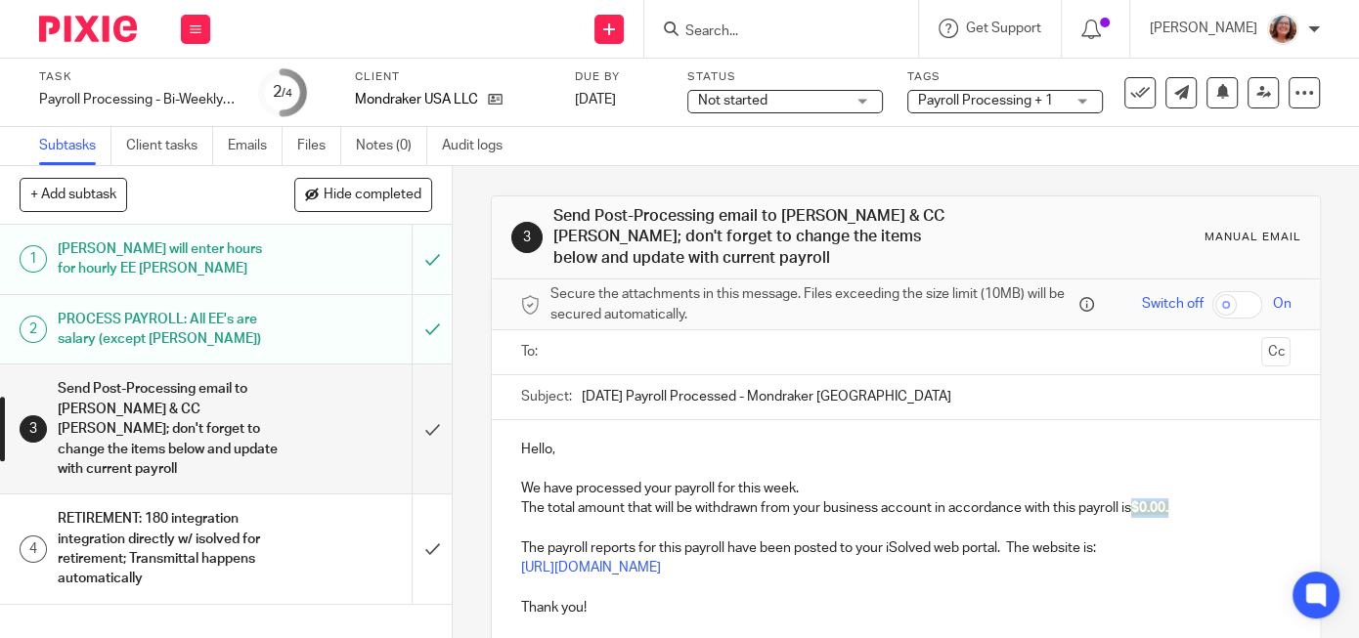
paste div
drag, startPoint x: 1221, startPoint y: 510, endPoint x: 1140, endPoint y: 511, distance: 81.1
click at [1140, 511] on p "The total amount that will be withdrawn from your business account in accordanc…" at bounding box center [905, 509] width 769 height 20
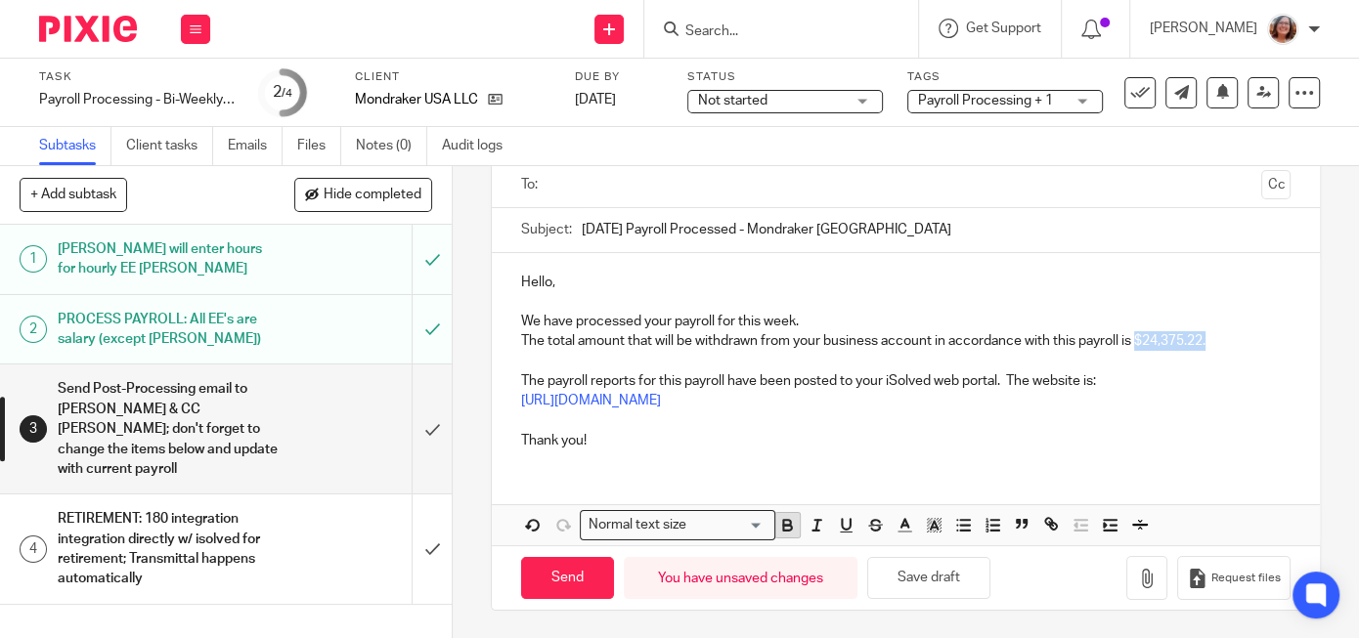
drag, startPoint x: 789, startPoint y: 526, endPoint x: 862, endPoint y: 532, distance: 73.6
click at [795, 526] on icon "button" at bounding box center [787, 525] width 18 height 18
click at [935, 523] on polyline "button" at bounding box center [934, 526] width 7 height 8
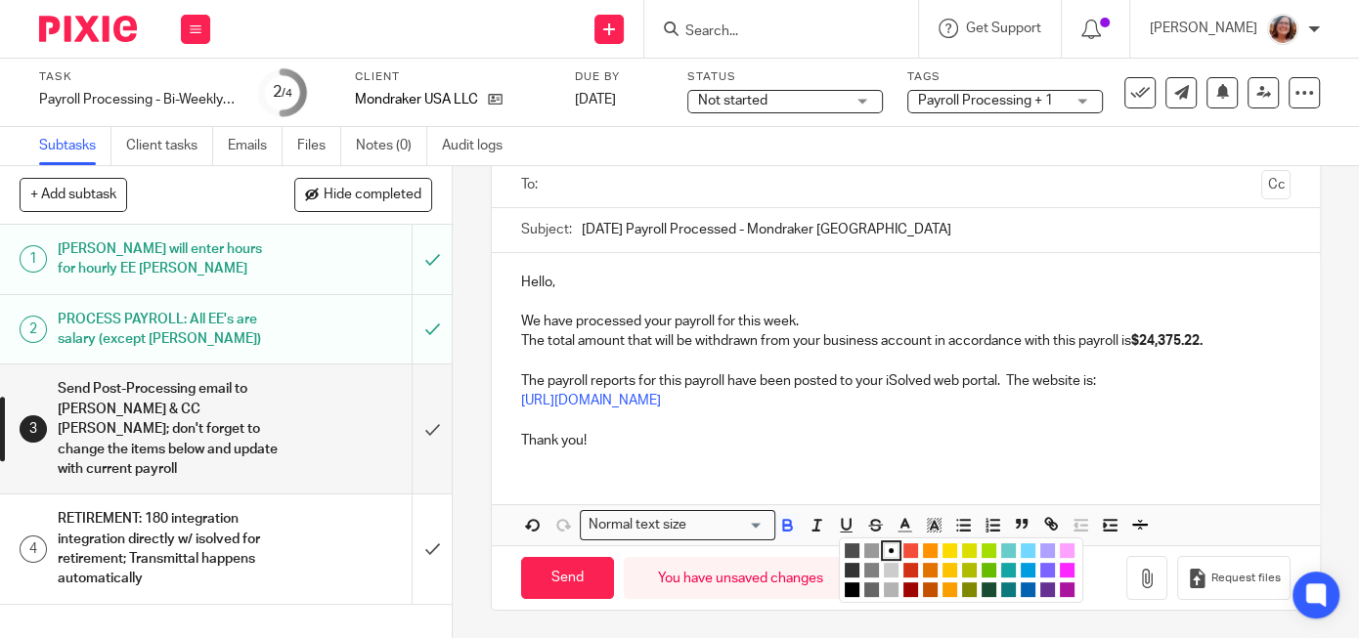
click at [950, 547] on li "color:#FCDC00" at bounding box center [949, 551] width 15 height 15
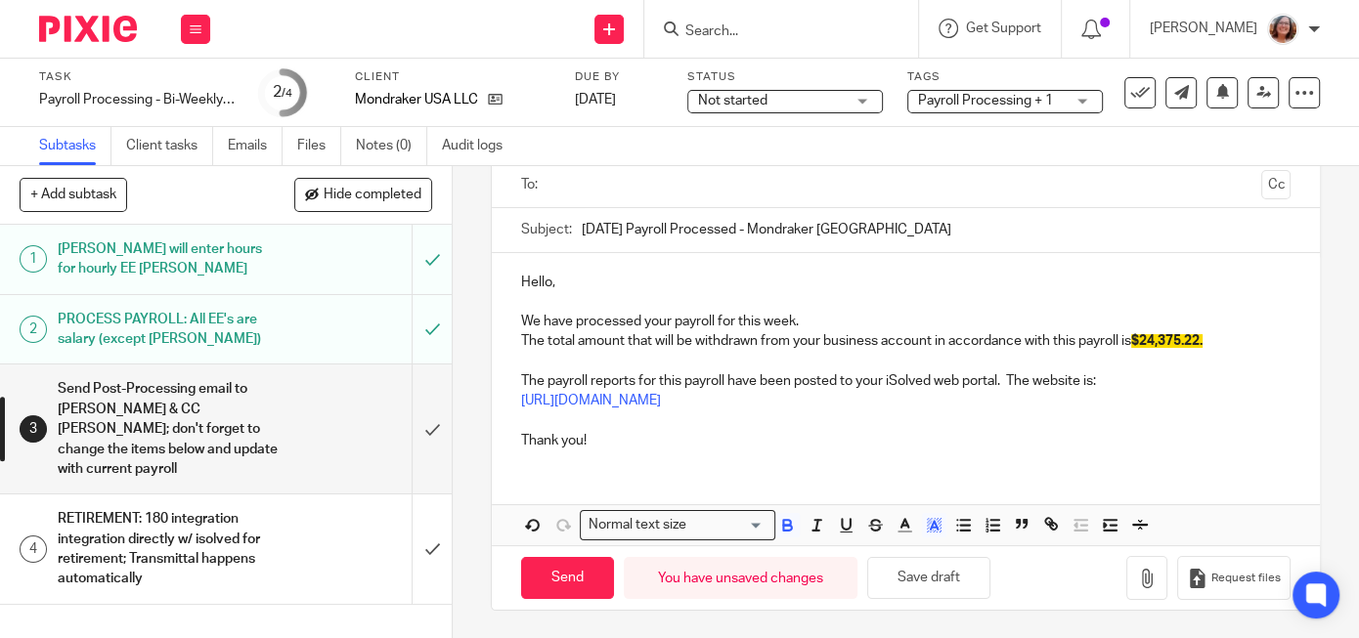
scroll to position [0, 0]
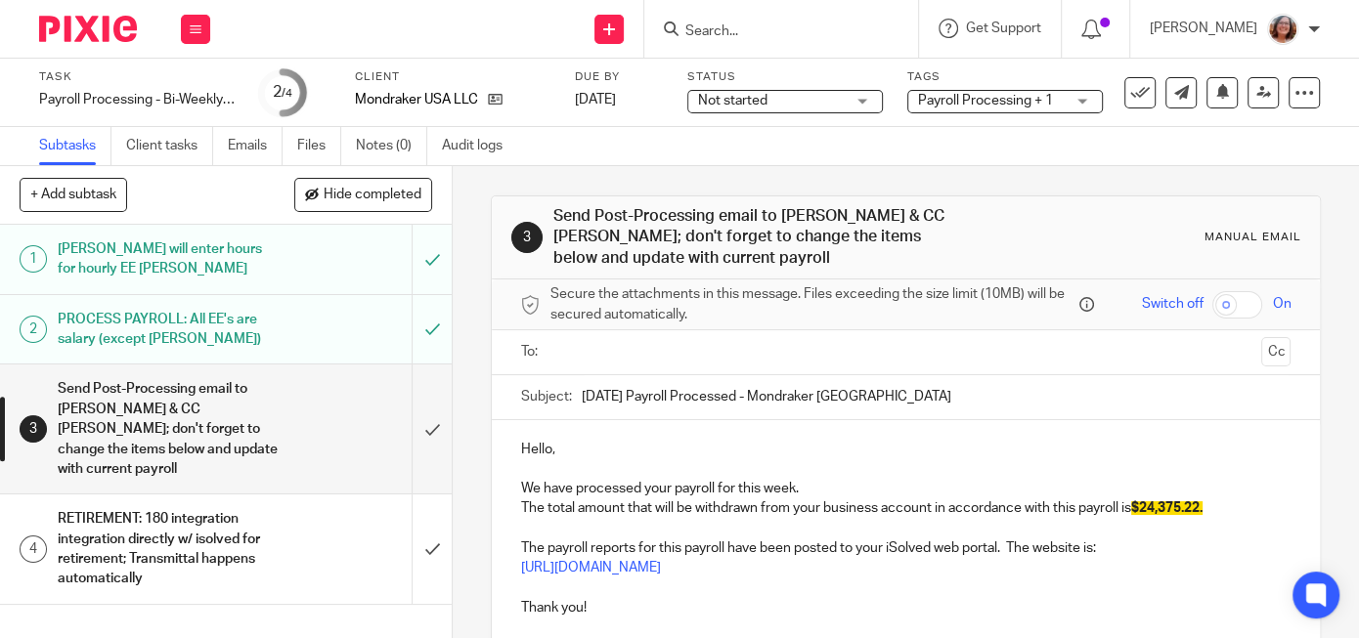
click at [639, 359] on input "text" at bounding box center [905, 352] width 696 height 22
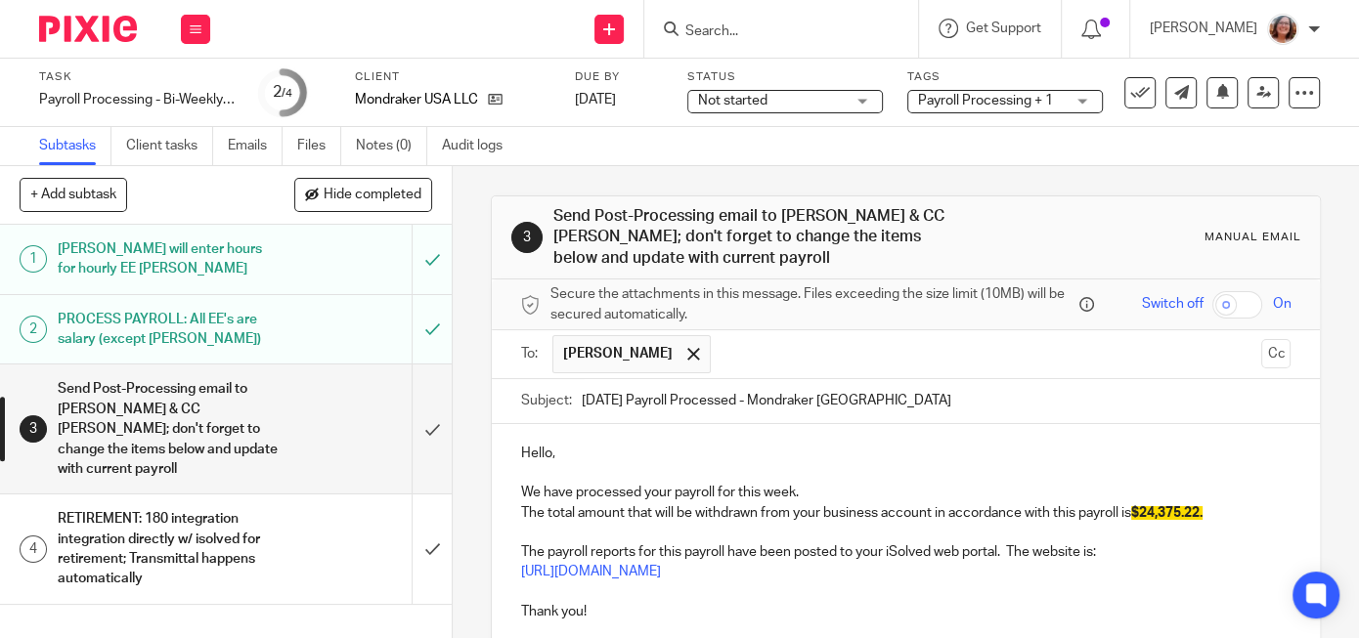
click at [748, 343] on input "text" at bounding box center [986, 354] width 533 height 38
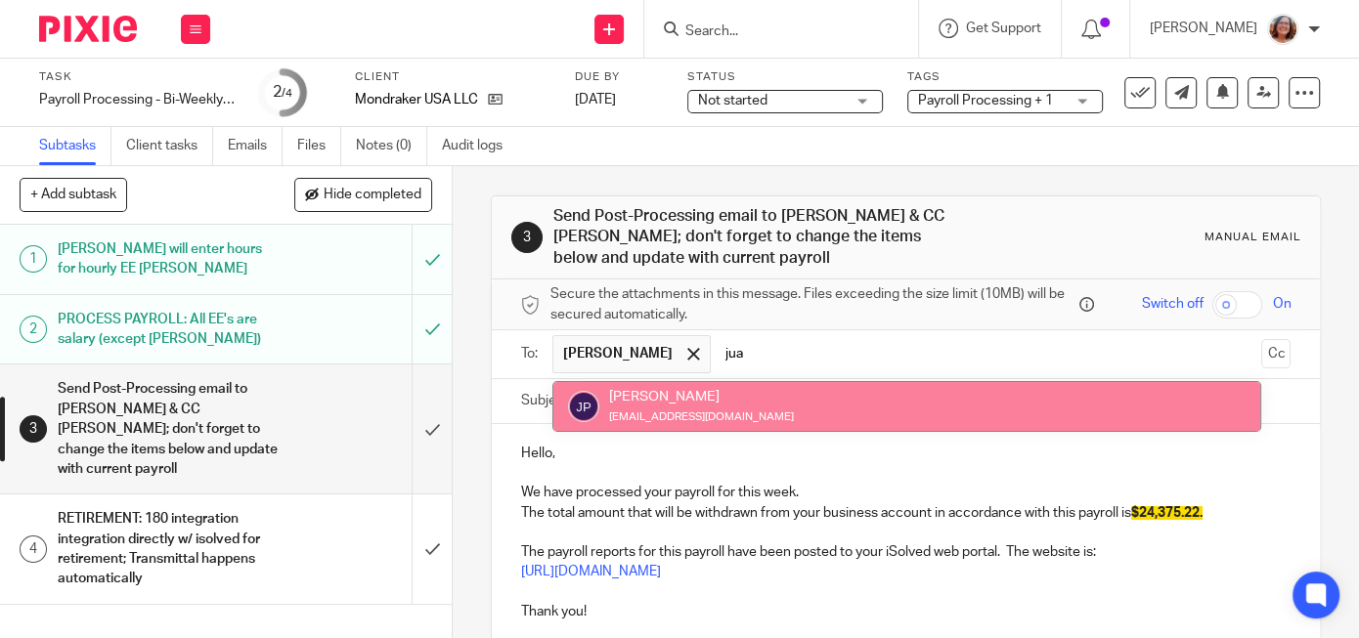
type input "jua"
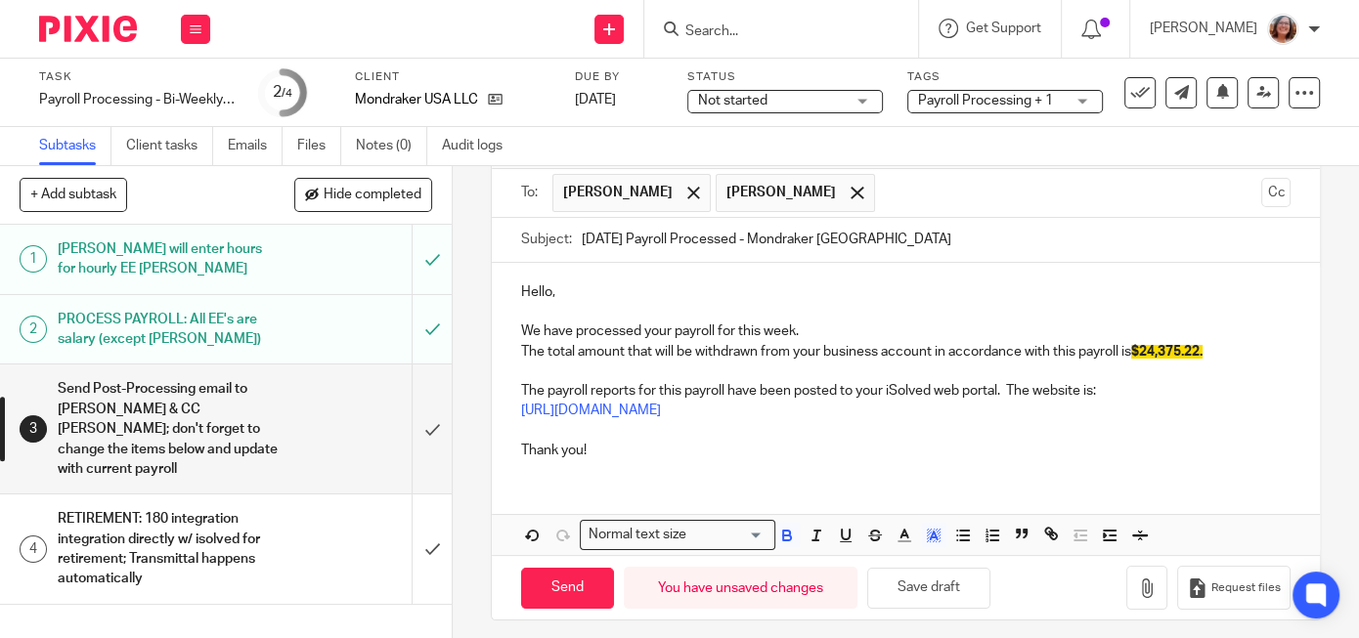
scroll to position [170, 0]
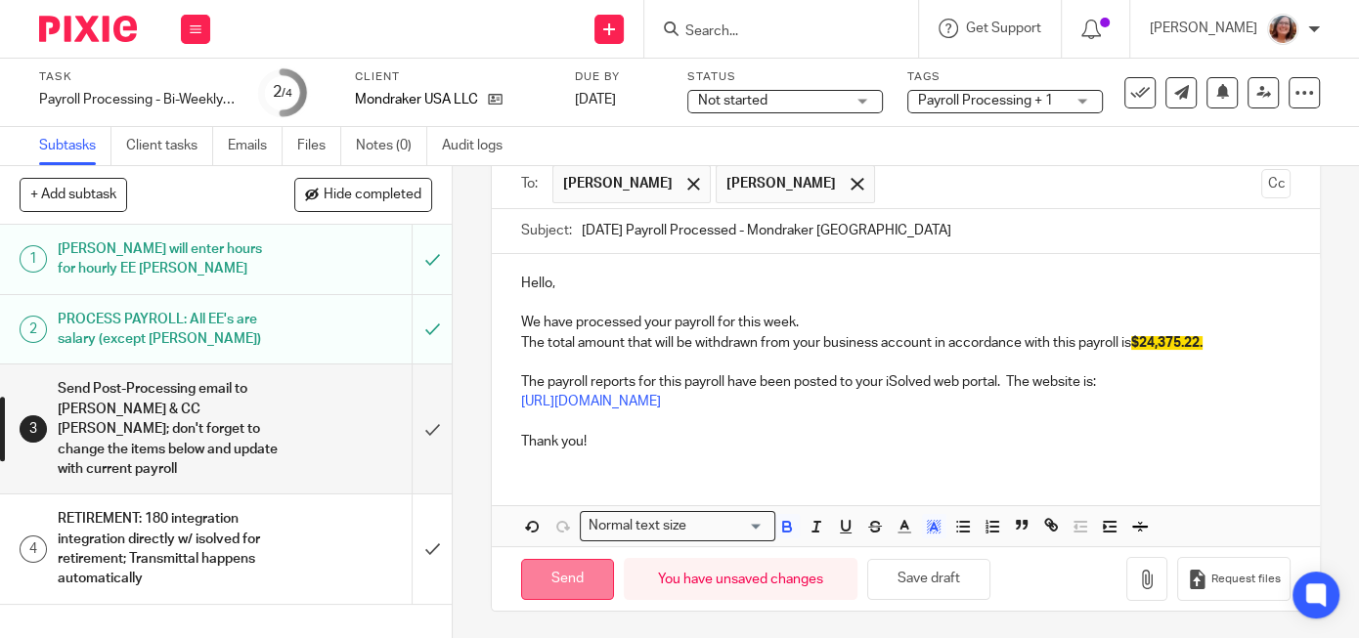
click at [577, 581] on input "Send" at bounding box center [567, 580] width 93 height 42
type input "Sent"
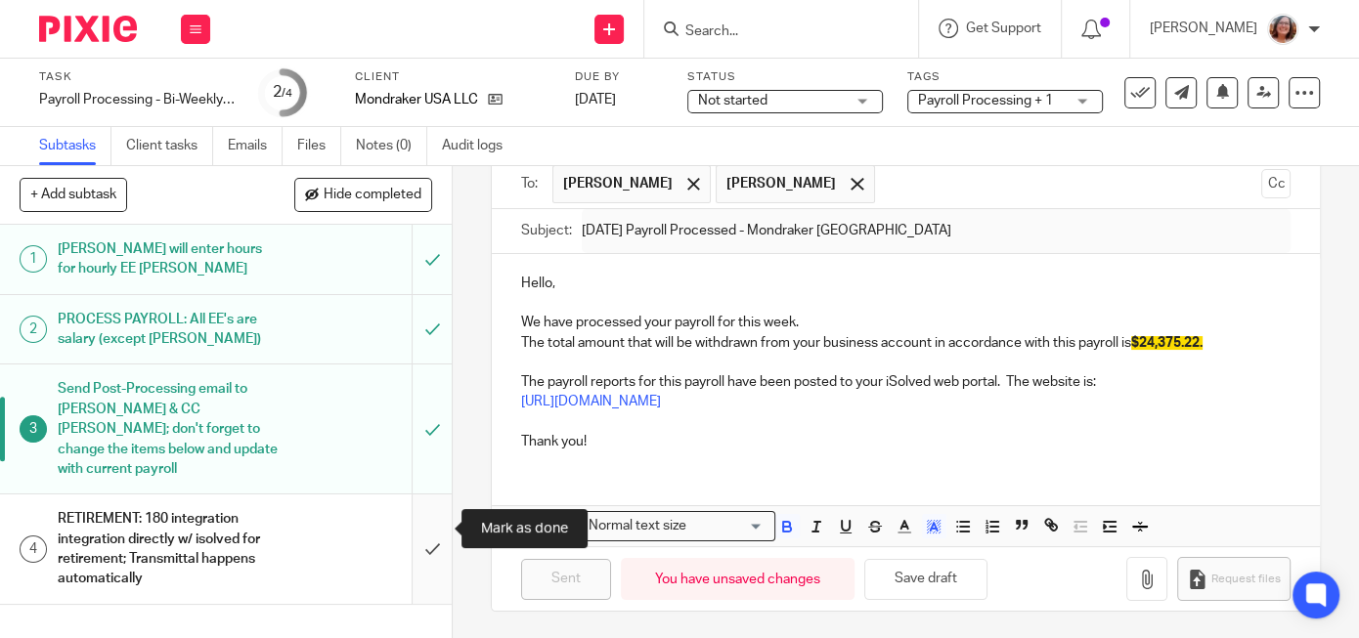
click at [417, 520] on input "submit" at bounding box center [226, 549] width 452 height 109
